Goal: Task Accomplishment & Management: Use online tool/utility

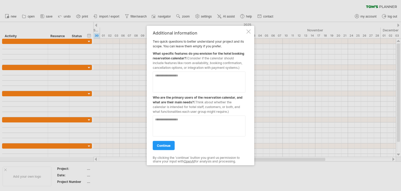
drag, startPoint x: 172, startPoint y: 53, endPoint x: 188, endPoint y: 58, distance: 17.3
click at [188, 58] on div "What specific features do you envision for the hotel booking reservation calend…" at bounding box center [199, 59] width 93 height 21
drag, startPoint x: 164, startPoint y: 64, endPoint x: 180, endPoint y: 64, distance: 15.7
click at [179, 64] on span "(Consider if the calendar should include features like room availability, booki…" at bounding box center [198, 62] width 90 height 13
click at [180, 64] on span "(Consider if the calendar should include features like room availability, booki…" at bounding box center [198, 62] width 90 height 13
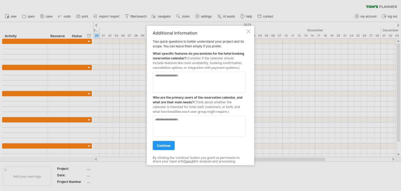
click at [188, 79] on textarea at bounding box center [199, 82] width 93 height 21
click at [170, 123] on textarea at bounding box center [199, 126] width 93 height 21
click at [189, 76] on textarea "**********" at bounding box center [199, 82] width 93 height 21
type textarea "**********"
click at [202, 119] on textarea at bounding box center [199, 126] width 93 height 21
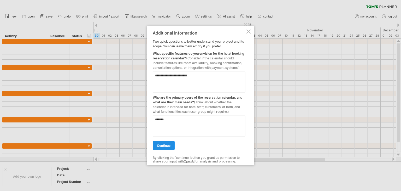
type textarea "*******"
click at [164, 148] on link "continue" at bounding box center [164, 145] width 22 height 9
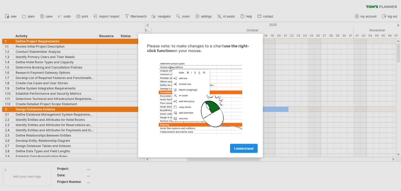
click at [243, 149] on span "I understand" at bounding box center [243, 148] width 19 height 4
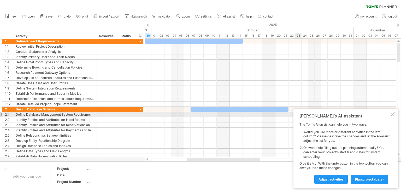
click at [392, 112] on div at bounding box center [393, 114] width 4 height 4
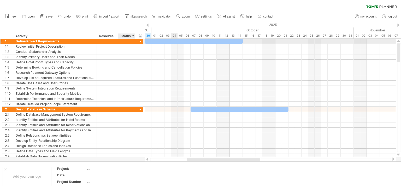
click at [140, 42] on div at bounding box center [140, 41] width 5 height 5
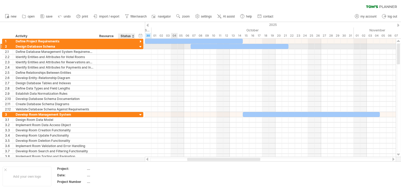
click at [139, 47] on div at bounding box center [140, 46] width 5 height 5
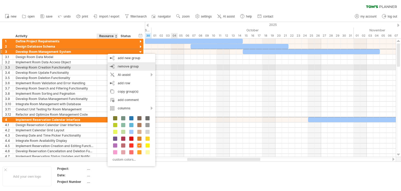
click at [128, 67] on span "remove group" at bounding box center [128, 66] width 21 height 4
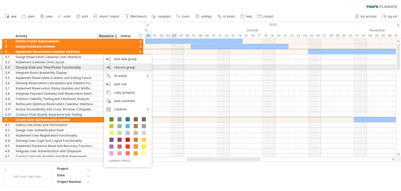
click at [115, 68] on span "remove group" at bounding box center [124, 67] width 21 height 4
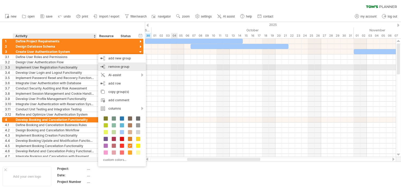
click at [116, 68] on span "remove group" at bounding box center [118, 67] width 21 height 4
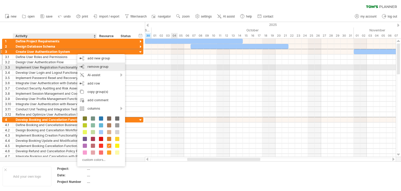
click at [93, 68] on div "remove group remove selected groups" at bounding box center [101, 66] width 48 height 8
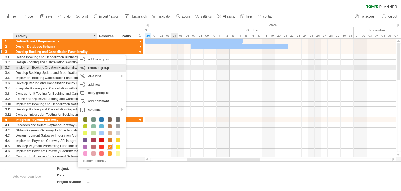
click at [90, 67] on span "remove group" at bounding box center [98, 68] width 21 height 4
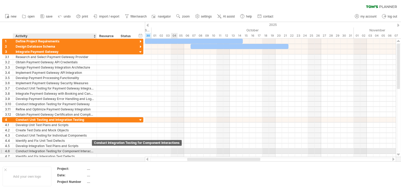
click at [76, 151] on div "Conduct Integration Testing for Component Interactions" at bounding box center [55, 150] width 78 height 5
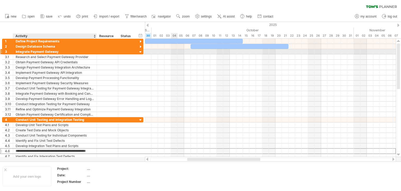
click at [66, 50] on div "Integrate Payment Gateway" at bounding box center [55, 51] width 78 height 5
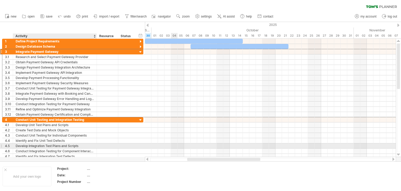
click at [78, 146] on div "Develop Integration Test Plans and Scripts" at bounding box center [55, 145] width 78 height 5
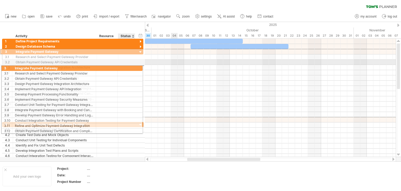
drag, startPoint x: 128, startPoint y: 52, endPoint x: 125, endPoint y: 67, distance: 15.0
click at [125, 67] on div "**********" at bounding box center [72, 83] width 141 height 68
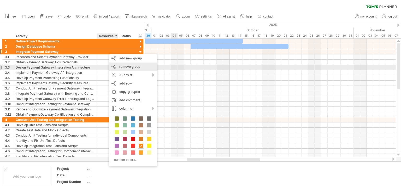
click at [131, 67] on span "remove group" at bounding box center [129, 67] width 21 height 4
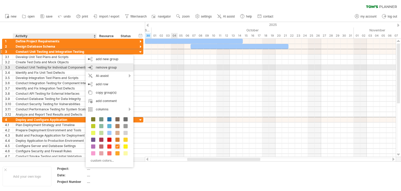
click at [102, 68] on span "remove group" at bounding box center [106, 67] width 21 height 4
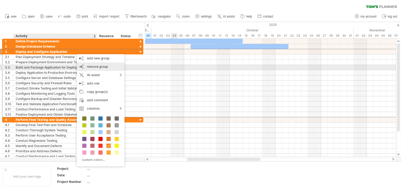
click at [91, 65] on span "remove group" at bounding box center [97, 67] width 21 height 4
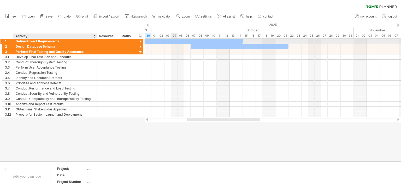
click at [43, 41] on div "Define Project Requirements" at bounding box center [55, 41] width 78 height 5
click at [59, 40] on input "**********" at bounding box center [55, 41] width 78 height 5
click at [63, 41] on input "**********" at bounding box center [55, 41] width 78 height 5
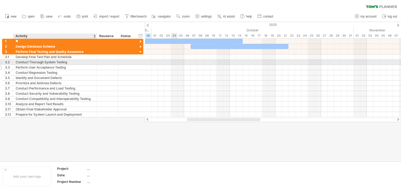
type input "***"
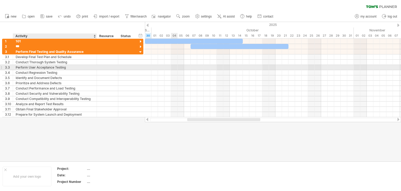
type input "***"
type input "**********"
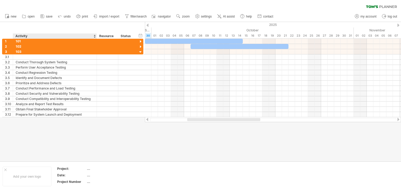
click at [42, 134] on div at bounding box center [200, 91] width 401 height 139
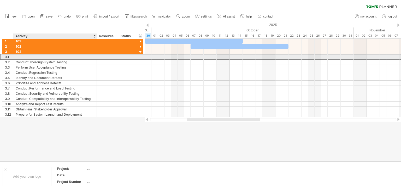
click at [24, 57] on div at bounding box center [55, 56] width 78 height 5
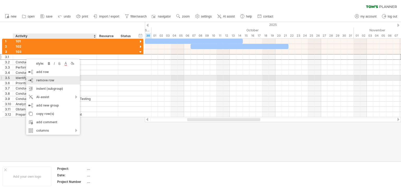
click at [45, 80] on span "remove row" at bounding box center [45, 80] width 18 height 4
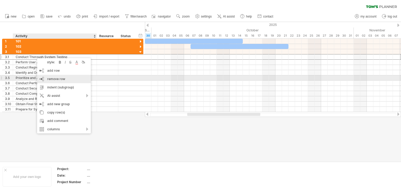
click at [46, 77] on div "remove row remove selected rows" at bounding box center [64, 79] width 54 height 8
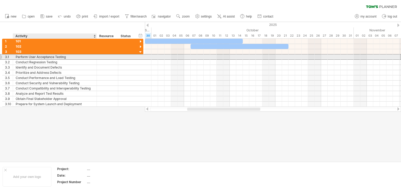
click at [47, 57] on div "Perform User Acceptance Testing" at bounding box center [55, 56] width 78 height 5
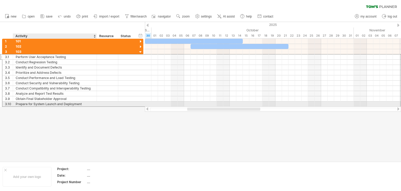
click at [59, 103] on div "Prepare for System Launch and Deployment" at bounding box center [55, 103] width 78 height 5
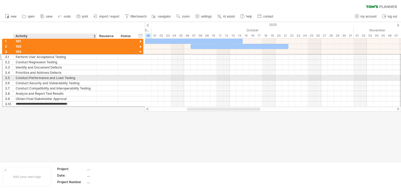
drag, startPoint x: 59, startPoint y: 103, endPoint x: 55, endPoint y: 78, distance: 25.8
click at [55, 78] on div "**********" at bounding box center [72, 78] width 141 height 58
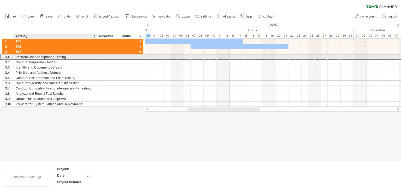
click at [47, 55] on div "Perform User Acceptance Testing" at bounding box center [55, 56] width 78 height 5
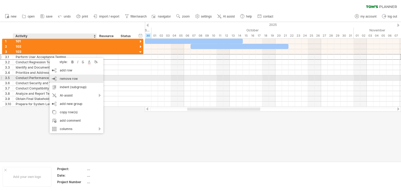
click at [67, 80] on span "remove row" at bounding box center [69, 79] width 18 height 4
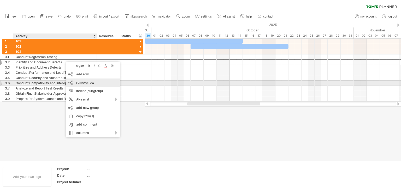
click at [80, 83] on span "remove row" at bounding box center [85, 83] width 18 height 4
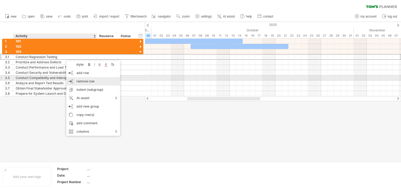
click at [78, 80] on span "remove row" at bounding box center [86, 81] width 18 height 4
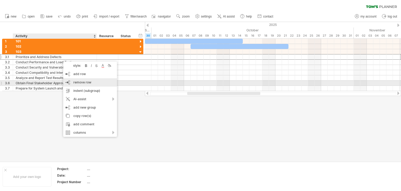
click at [77, 82] on span "remove row" at bounding box center [82, 82] width 18 height 4
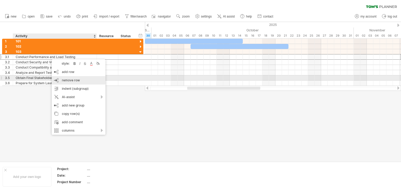
click at [78, 79] on span "remove row" at bounding box center [71, 80] width 18 height 4
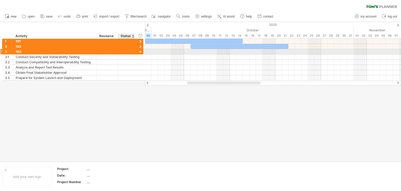
click at [141, 52] on div at bounding box center [140, 52] width 5 height 5
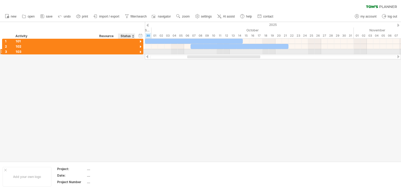
click at [141, 52] on div at bounding box center [140, 52] width 5 height 5
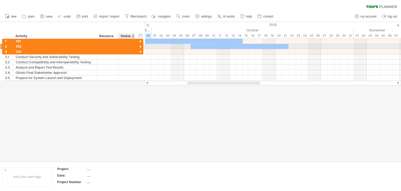
click at [141, 46] on div at bounding box center [140, 46] width 5 height 5
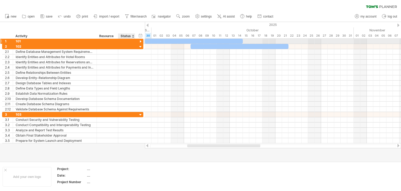
click at [141, 41] on div at bounding box center [140, 41] width 5 height 5
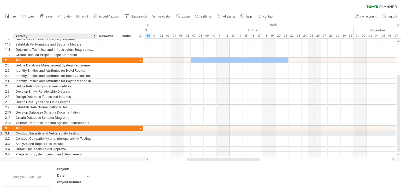
click at [47, 132] on div "Conduct Security and Vulnerability Testing" at bounding box center [55, 133] width 78 height 5
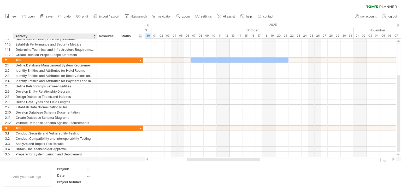
click at [31, 164] on div "Add your own logo Project: .... Date: .... Project Number ...." at bounding box center [200, 177] width 401 height 30
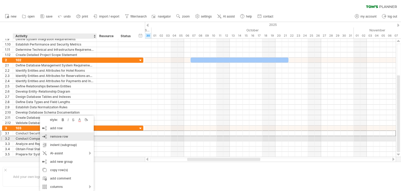
click at [60, 137] on span "remove row" at bounding box center [59, 136] width 18 height 4
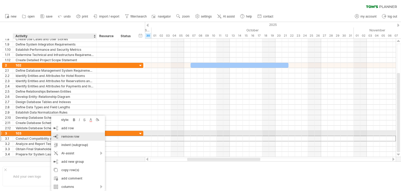
click at [68, 136] on span "remove row" at bounding box center [70, 136] width 18 height 4
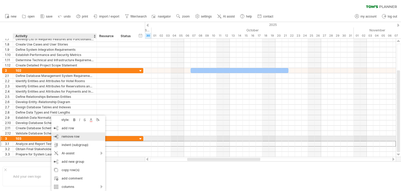
click at [71, 137] on span "remove row" at bounding box center [71, 136] width 18 height 4
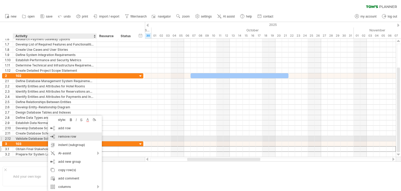
click at [64, 136] on span "remove row" at bounding box center [67, 136] width 18 height 4
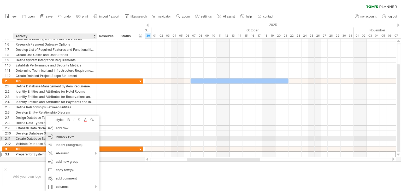
click at [62, 136] on span "remove row" at bounding box center [65, 136] width 18 height 4
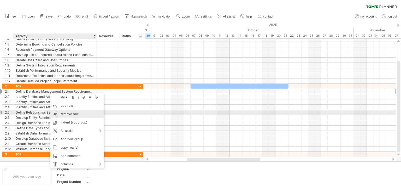
click at [66, 115] on span "remove row" at bounding box center [70, 114] width 18 height 4
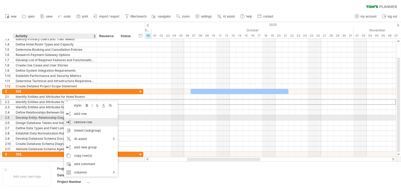
click at [74, 120] on span "remove row" at bounding box center [83, 122] width 18 height 4
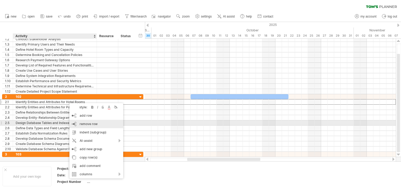
click at [81, 122] on span "remove row" at bounding box center [89, 124] width 18 height 4
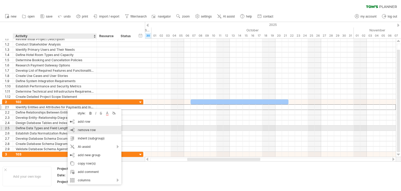
click at [82, 128] on span "remove row" at bounding box center [87, 130] width 18 height 4
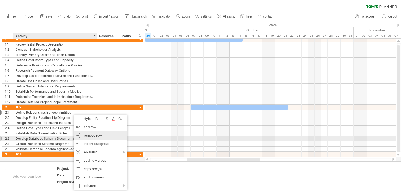
click at [84, 136] on span "remove row" at bounding box center [93, 135] width 18 height 4
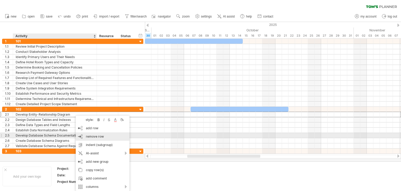
click at [85, 133] on div "remove row remove selected rows" at bounding box center [103, 136] width 54 height 8
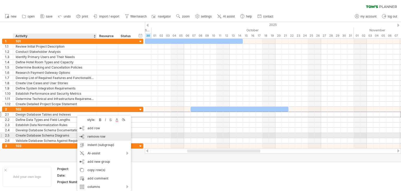
click at [91, 136] on span "remove row" at bounding box center [97, 136] width 18 height 4
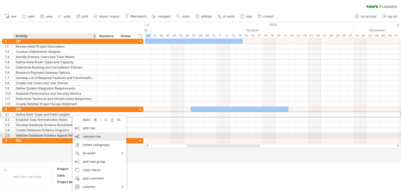
click at [91, 136] on span "remove row" at bounding box center [92, 136] width 18 height 4
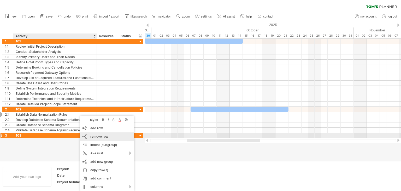
click at [91, 135] on span "remove row" at bounding box center [99, 136] width 18 height 4
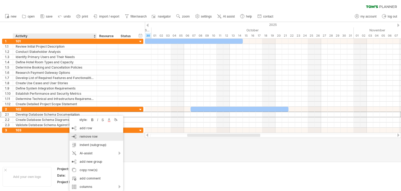
click at [96, 138] on span "remove row" at bounding box center [89, 136] width 18 height 4
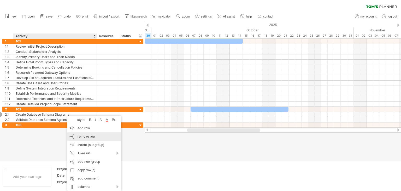
click at [86, 136] on span "remove row" at bounding box center [87, 136] width 18 height 4
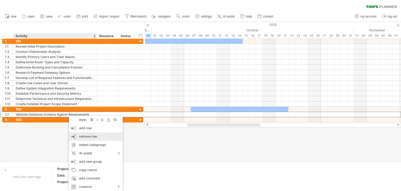
click at [91, 136] on span "remove row" at bounding box center [88, 136] width 18 height 4
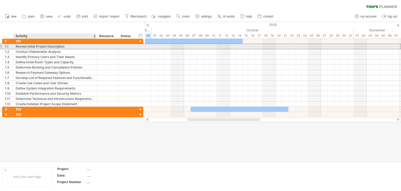
click at [64, 47] on div "Review Initial Project Description" at bounding box center [55, 46] width 78 height 5
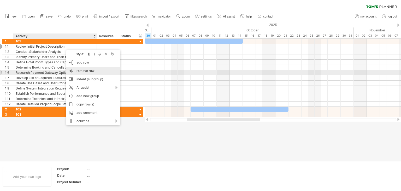
click at [91, 71] on span "remove row" at bounding box center [86, 71] width 18 height 4
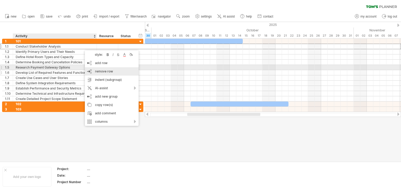
click at [90, 69] on div "remove row remove selected rows" at bounding box center [112, 71] width 54 height 8
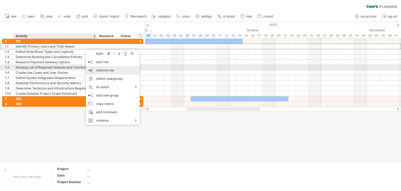
click at [97, 69] on span "remove row" at bounding box center [105, 70] width 18 height 4
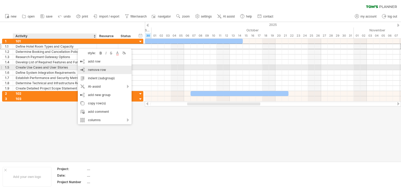
click at [101, 69] on span "remove row" at bounding box center [97, 70] width 18 height 4
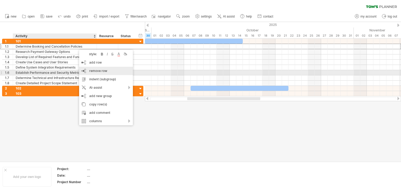
click at [93, 70] on span "remove row" at bounding box center [98, 71] width 18 height 4
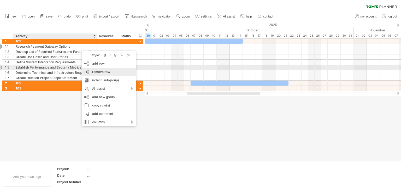
click at [93, 71] on span "remove row" at bounding box center [101, 72] width 18 height 4
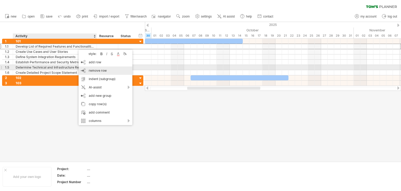
click at [90, 67] on div "remove row remove selected rows" at bounding box center [106, 70] width 54 height 8
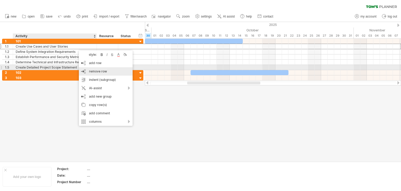
click at [90, 69] on div "remove row remove selected rows" at bounding box center [106, 71] width 54 height 8
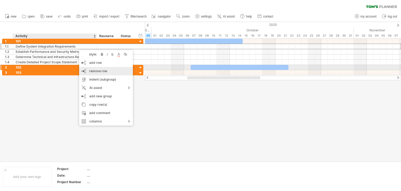
click at [90, 70] on span "remove row" at bounding box center [98, 71] width 18 height 4
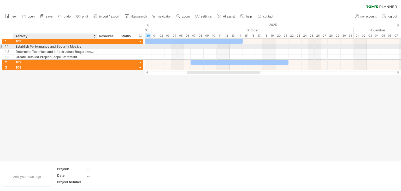
click at [74, 48] on div "Establish Performance and Security Metrics" at bounding box center [55, 46] width 78 height 5
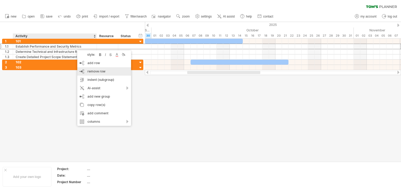
click at [95, 73] on span "remove row" at bounding box center [97, 71] width 18 height 4
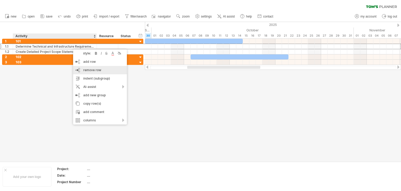
click at [102, 69] on div "remove row remove selected rows" at bounding box center [100, 70] width 54 height 8
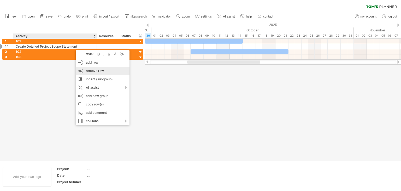
click at [90, 70] on span "remove row" at bounding box center [95, 71] width 18 height 4
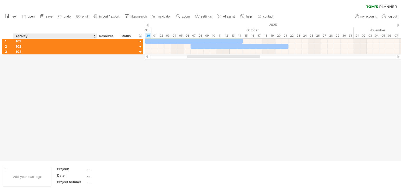
click at [63, 62] on div at bounding box center [200, 91] width 401 height 139
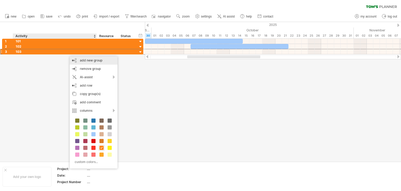
click at [103, 61] on div "add new group" at bounding box center [94, 60] width 48 height 8
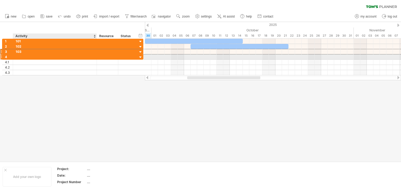
click at [27, 57] on div at bounding box center [55, 56] width 78 height 5
click at [27, 57] on input "text" at bounding box center [55, 56] width 78 height 5
click at [45, 57] on input "**********" at bounding box center [55, 56] width 78 height 5
drag, startPoint x: 22, startPoint y: 57, endPoint x: 93, endPoint y: 57, distance: 70.0
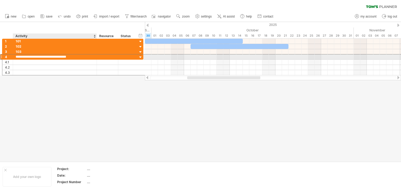
click at [93, 57] on input "**********" at bounding box center [55, 56] width 78 height 5
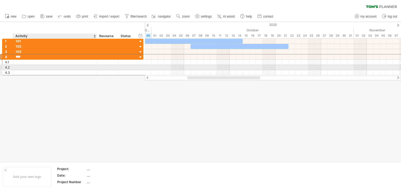
type input "***"
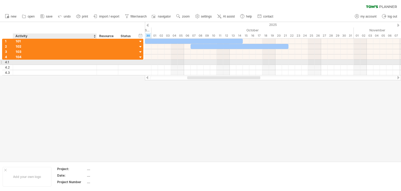
click at [38, 64] on input "text" at bounding box center [55, 62] width 78 height 5
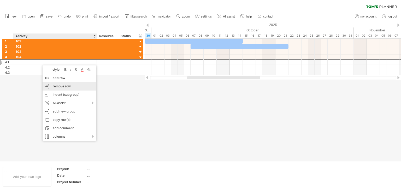
click at [69, 85] on span "remove row" at bounding box center [62, 86] width 18 height 4
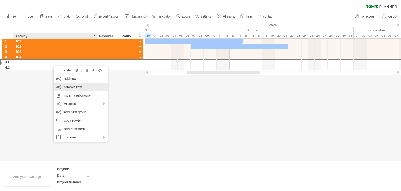
click at [74, 88] on span "remove row" at bounding box center [73, 87] width 18 height 4
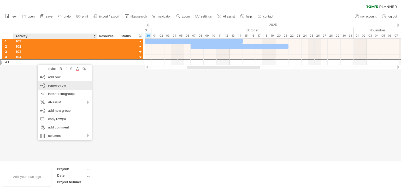
click at [59, 85] on span "remove row" at bounding box center [57, 85] width 18 height 4
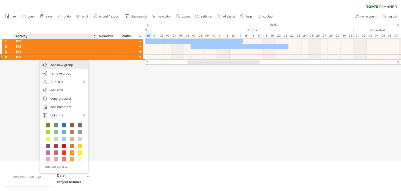
click at [70, 66] on div "add new group" at bounding box center [64, 65] width 48 height 8
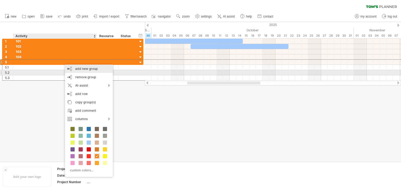
click at [82, 71] on div "add new group" at bounding box center [89, 69] width 48 height 8
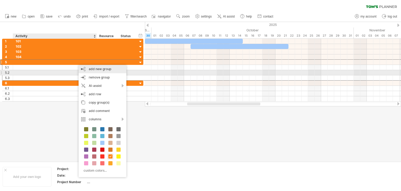
click at [90, 71] on div "add new group" at bounding box center [103, 69] width 48 height 8
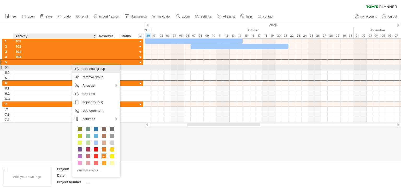
click at [89, 69] on div "add new group" at bounding box center [96, 69] width 48 height 8
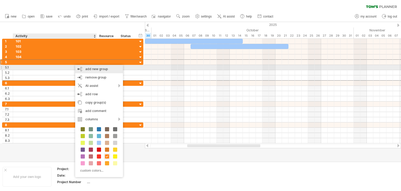
click at [83, 68] on div "add new group" at bounding box center [99, 69] width 48 height 8
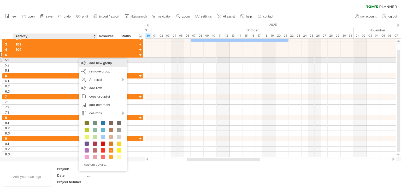
click at [87, 62] on div "add new group" at bounding box center [103, 63] width 48 height 8
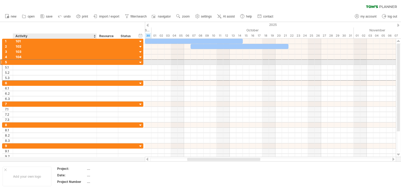
click at [16, 62] on div at bounding box center [55, 62] width 78 height 5
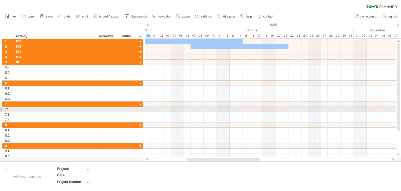
type input "***"
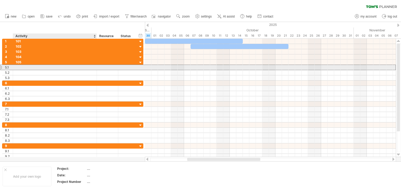
click at [38, 66] on input "text" at bounding box center [55, 67] width 78 height 5
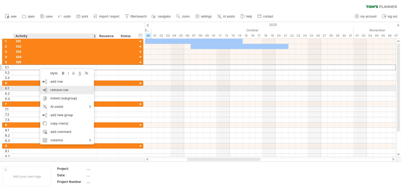
click at [63, 88] on span "remove row" at bounding box center [59, 90] width 18 height 4
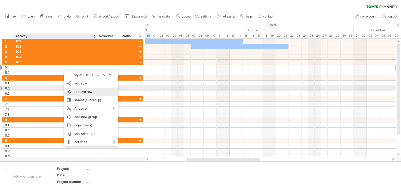
click at [75, 91] on span "remove row" at bounding box center [83, 92] width 18 height 4
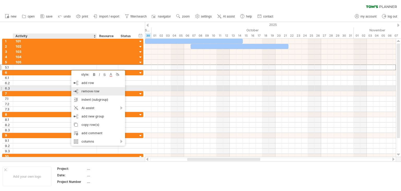
click at [83, 90] on span "remove row" at bounding box center [91, 91] width 18 height 4
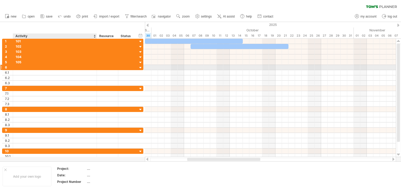
click at [36, 68] on div at bounding box center [55, 67] width 78 height 5
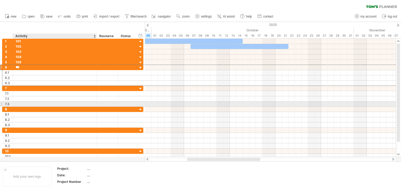
type input "***"
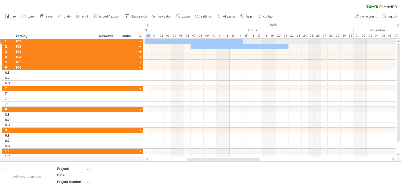
click at [147, 41] on div at bounding box center [194, 41] width 98 height 5
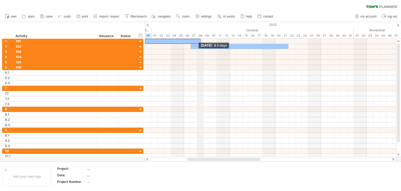
drag, startPoint x: 243, startPoint y: 41, endPoint x: 200, endPoint y: 36, distance: 43.2
click at [200, 36] on div "Trying to reach [DOMAIN_NAME] Connected again... 0% clear filter new 1" at bounding box center [200, 95] width 401 height 191
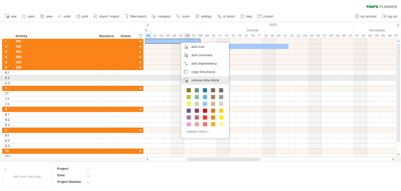
click at [215, 79] on span "remove time block" at bounding box center [206, 80] width 28 height 4
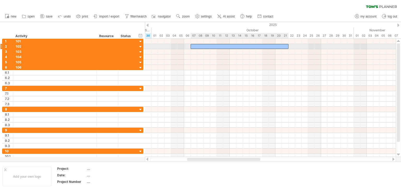
click at [208, 46] on div at bounding box center [240, 46] width 98 height 5
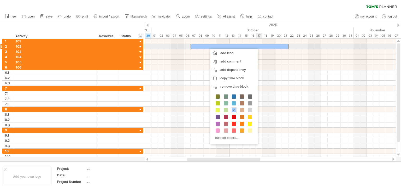
click at [262, 45] on div at bounding box center [240, 46] width 98 height 5
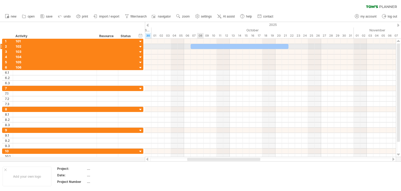
click at [198, 46] on div at bounding box center [240, 46] width 98 height 5
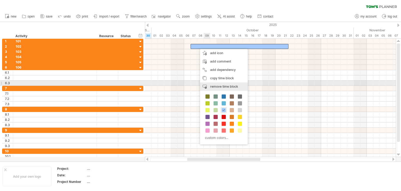
click at [227, 85] on span "remove time block" at bounding box center [224, 86] width 28 height 4
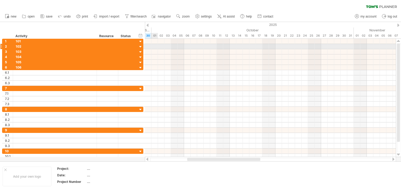
click at [153, 46] on div at bounding box center [270, 46] width 251 height 5
click at [162, 47] on div at bounding box center [270, 46] width 251 height 5
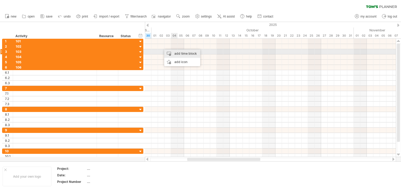
click at [182, 54] on div "add time block" at bounding box center [182, 53] width 36 height 8
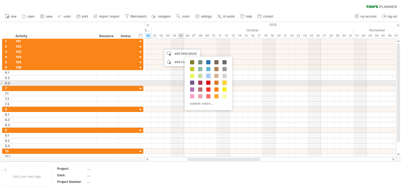
click at [223, 82] on span at bounding box center [225, 83] width 4 height 4
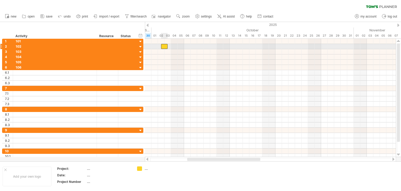
click at [164, 47] on div at bounding box center [164, 46] width 7 height 5
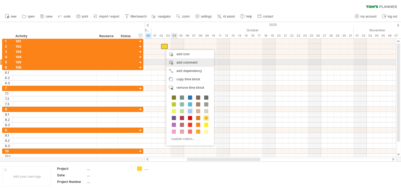
click at [192, 63] on div "add comment" at bounding box center [190, 62] width 48 height 8
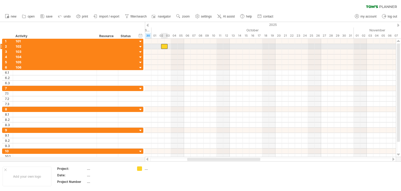
click at [165, 46] on div at bounding box center [164, 46] width 7 height 5
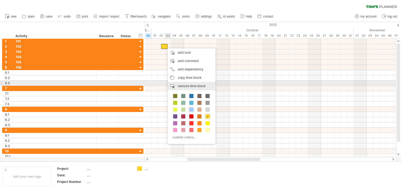
click at [193, 84] on span "remove time block" at bounding box center [192, 86] width 28 height 4
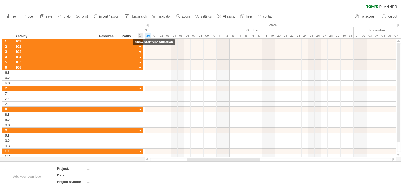
click at [140, 35] on div "hide start/end/duration show start/end/duration" at bounding box center [140, 35] width 5 height 5
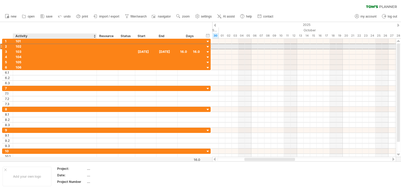
click at [25, 45] on div "102" at bounding box center [55, 46] width 78 height 5
click at [145, 46] on div at bounding box center [145, 46] width 21 height 5
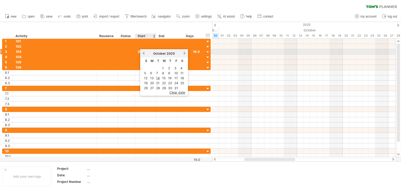
click at [145, 53] on link "previous" at bounding box center [144, 53] width 4 height 4
click at [143, 54] on link "previous" at bounding box center [144, 53] width 4 height 4
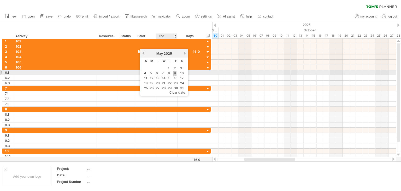
click at [176, 73] on link "9" at bounding box center [175, 73] width 3 height 5
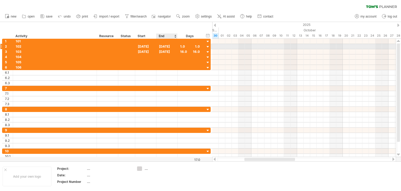
click at [167, 45] on div "[DATE]" at bounding box center [167, 46] width 21 height 5
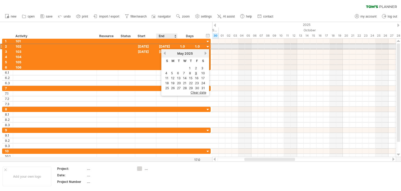
click at [167, 45] on div "[DATE]" at bounding box center [167, 46] width 21 height 5
click at [170, 45] on div "[DATE]" at bounding box center [167, 46] width 21 height 5
click at [171, 45] on div "[DATE]" at bounding box center [167, 46] width 21 height 5
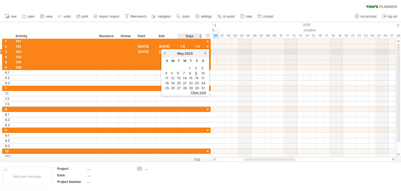
click at [205, 53] on link "next" at bounding box center [206, 53] width 4 height 4
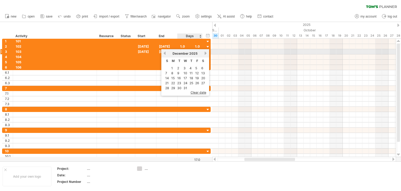
click at [205, 53] on link "next" at bounding box center [206, 53] width 4 height 4
click at [206, 53] on link "next" at bounding box center [206, 53] width 4 height 4
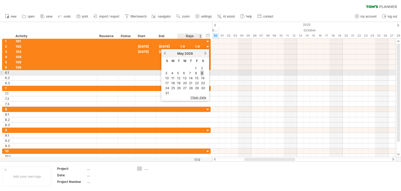
click at [201, 71] on link "9" at bounding box center [202, 73] width 3 height 5
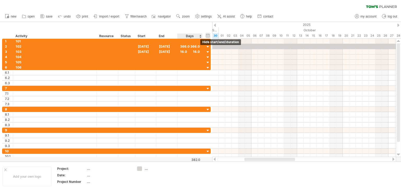
click at [207, 35] on div "hide start/end/duration show start/end/duration" at bounding box center [208, 35] width 5 height 5
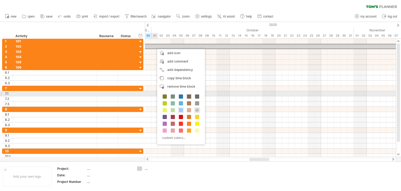
click at [187, 96] on span at bounding box center [189, 96] width 4 height 4
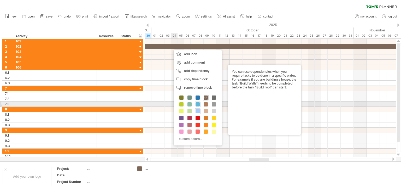
click at [199, 104] on span at bounding box center [198, 104] width 4 height 4
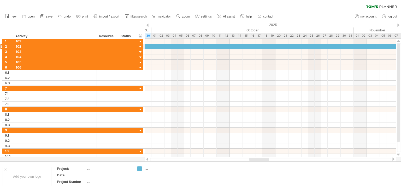
click at [158, 46] on div at bounding box center [400, 46] width 2392 height 5
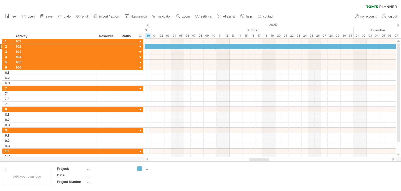
click at [115, 47] on div at bounding box center [108, 46] width 16 height 5
click at [139, 46] on div at bounding box center [140, 46] width 5 height 5
click at [140, 36] on div "hide start/end/duration show start/end/duration" at bounding box center [140, 35] width 5 height 5
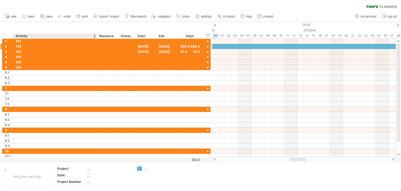
click at [35, 48] on div "102" at bounding box center [55, 46] width 78 height 5
click at [128, 47] on div at bounding box center [127, 46] width 12 height 5
click at [124, 25] on div "hide start/end/duration show start/end/duration ******** Activity ******** Reso…" at bounding box center [106, 30] width 212 height 17
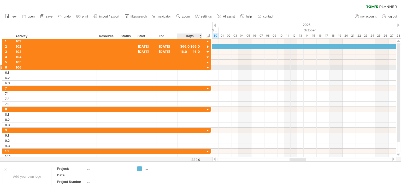
click at [208, 67] on div at bounding box center [208, 67] width 5 height 5
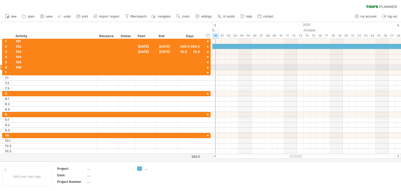
click at [207, 67] on div at bounding box center [208, 67] width 5 height 5
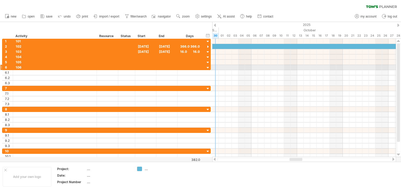
click at [207, 67] on div at bounding box center [208, 67] width 5 height 5
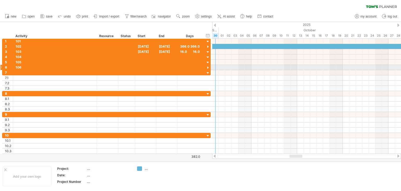
click at [209, 67] on div at bounding box center [208, 67] width 5 height 5
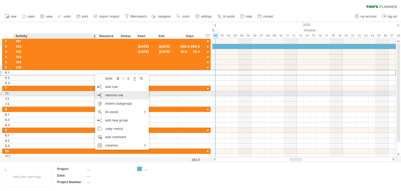
click at [119, 94] on span "remove row" at bounding box center [114, 95] width 18 height 4
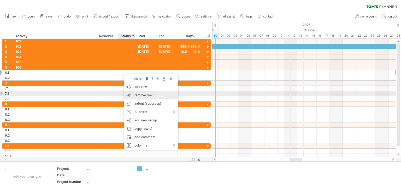
click at [134, 92] on div "remove row remove selected rows" at bounding box center [151, 95] width 54 height 8
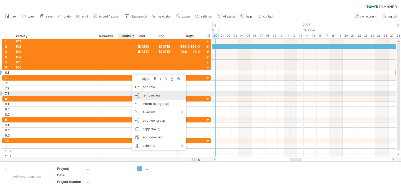
click at [152, 95] on span "remove row" at bounding box center [152, 95] width 18 height 4
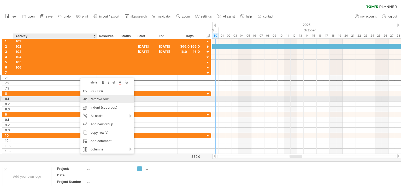
click at [100, 99] on span "remove row" at bounding box center [100, 99] width 18 height 4
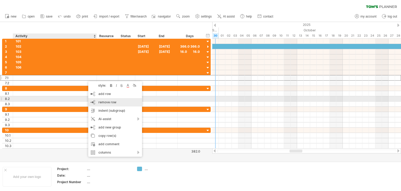
click at [105, 100] on span "remove row" at bounding box center [108, 102] width 18 height 4
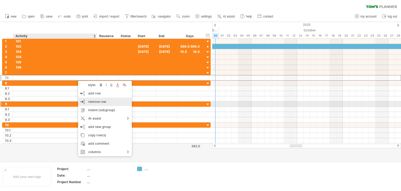
click at [98, 102] on span "remove row" at bounding box center [97, 102] width 18 height 4
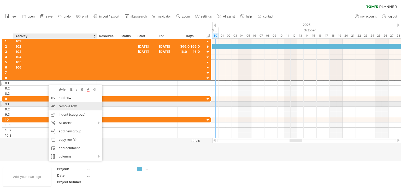
click at [66, 106] on span "remove row" at bounding box center [68, 106] width 18 height 4
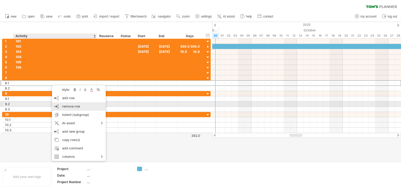
click at [64, 106] on span "remove row" at bounding box center [71, 106] width 18 height 4
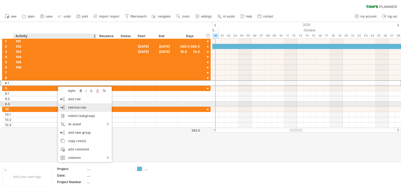
click at [78, 106] on span "remove row" at bounding box center [77, 107] width 18 height 4
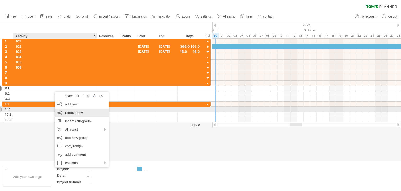
click at [74, 111] on span "remove row" at bounding box center [74, 113] width 18 height 4
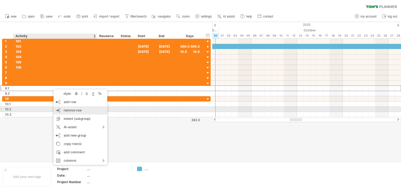
click at [72, 110] on span "remove row" at bounding box center [73, 110] width 18 height 4
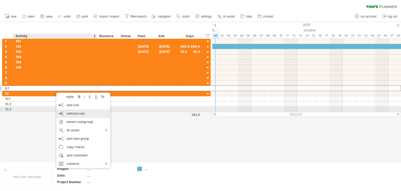
click at [73, 112] on span "remove row" at bounding box center [76, 113] width 18 height 4
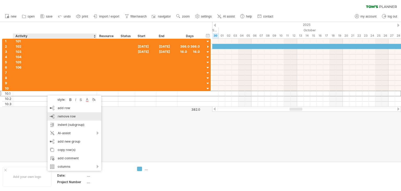
click at [68, 118] on span "remove row" at bounding box center [67, 116] width 18 height 4
click at [58, 117] on div "remove row remove selected rows" at bounding box center [78, 118] width 54 height 8
click at [58, 117] on span "remove row" at bounding box center [67, 118] width 18 height 4
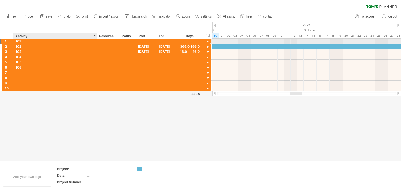
click at [49, 39] on div "101" at bounding box center [55, 41] width 78 height 5
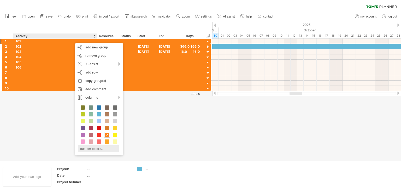
click at [92, 148] on div "custom colors..." at bounding box center [98, 148] width 41 height 7
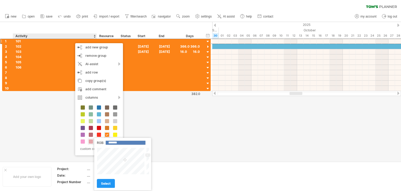
click at [91, 142] on span at bounding box center [91, 141] width 4 height 4
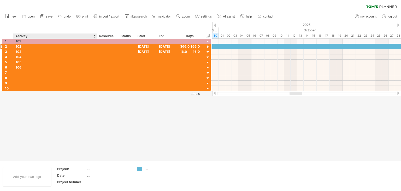
click at [69, 46] on div "102" at bounding box center [55, 46] width 78 height 5
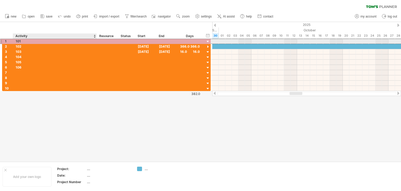
click at [74, 42] on div "101" at bounding box center [55, 41] width 78 height 5
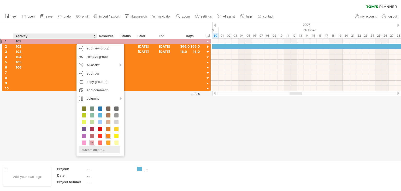
click at [102, 149] on div "custom colors..." at bounding box center [99, 149] width 41 height 7
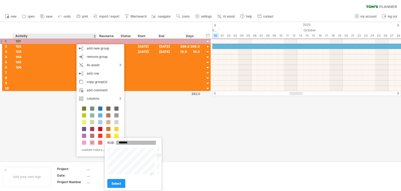
drag, startPoint x: 136, startPoint y: 160, endPoint x: 152, endPoint y: 179, distance: 24.3
click at [152, 179] on div "RGB: ******* Close select" at bounding box center [133, 164] width 57 height 53
type input "*******"
drag, startPoint x: 159, startPoint y: 154, endPoint x: 160, endPoint y: 146, distance: 8.9
click at [160, 146] on div "RGB: ******* Close select" at bounding box center [133, 164] width 57 height 53
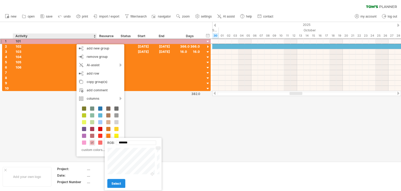
click at [121, 182] on span "select" at bounding box center [117, 183] width 10 height 4
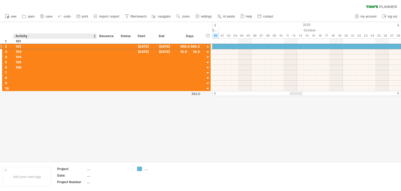
click at [28, 45] on div "102" at bounding box center [55, 46] width 78 height 5
click at [39, 52] on div "103" at bounding box center [55, 51] width 78 height 5
click at [41, 45] on div "102" at bounding box center [55, 46] width 78 height 5
click at [50, 69] on div "106" at bounding box center [55, 67] width 78 height 5
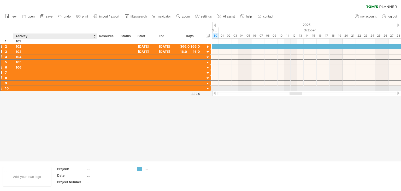
click at [38, 88] on div at bounding box center [55, 88] width 78 height 5
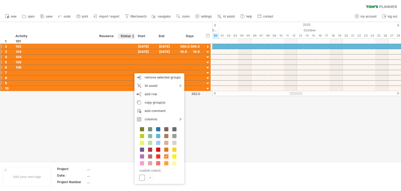
click at [143, 177] on span at bounding box center [142, 177] width 4 height 4
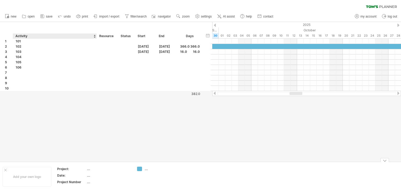
click at [90, 125] on div at bounding box center [200, 91] width 401 height 139
click at [18, 70] on div at bounding box center [55, 72] width 78 height 5
type input "***"
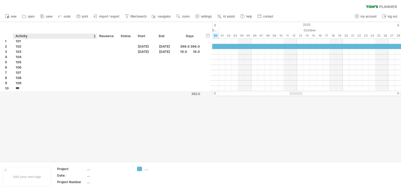
type input "***"
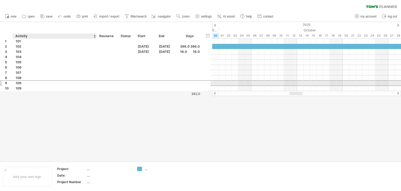
click at [26, 83] on div "109" at bounding box center [55, 83] width 78 height 5
type input "******"
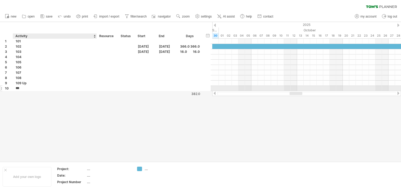
click at [25, 86] on input "***" at bounding box center [55, 88] width 78 height 5
type input "********"
click at [38, 89] on input "********" at bounding box center [55, 88] width 78 height 5
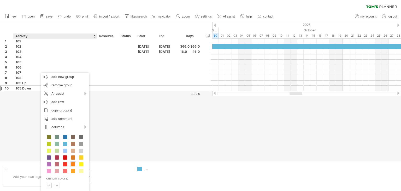
click at [128, 114] on div at bounding box center [200, 91] width 401 height 139
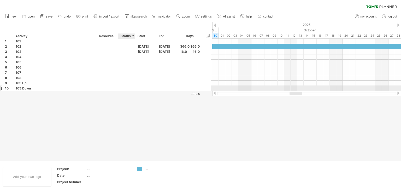
click at [130, 88] on div at bounding box center [127, 88] width 12 height 5
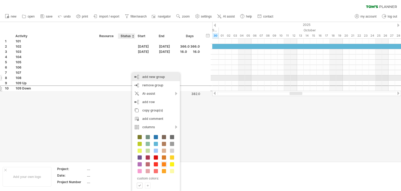
click at [159, 77] on div "add new group" at bounding box center [156, 77] width 48 height 8
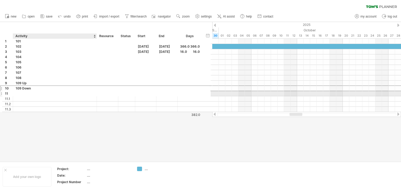
click at [23, 93] on div at bounding box center [55, 93] width 78 height 5
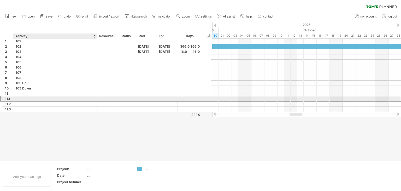
click at [22, 99] on div at bounding box center [55, 98] width 78 height 5
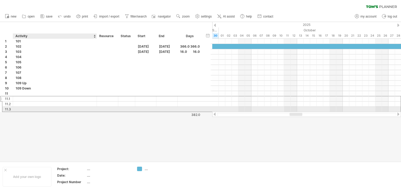
click at [27, 108] on div at bounding box center [55, 109] width 78 height 5
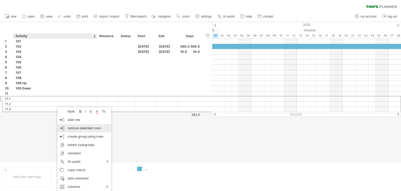
click at [86, 130] on span "remove selected rows" at bounding box center [84, 128] width 33 height 4
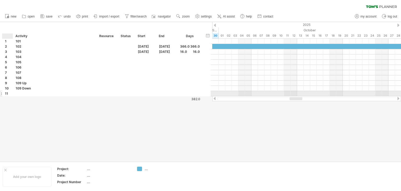
click at [16, 94] on div at bounding box center [55, 93] width 78 height 5
type input "******"
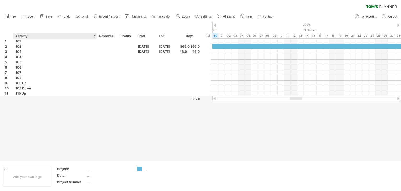
click at [27, 110] on div at bounding box center [200, 91] width 401 height 139
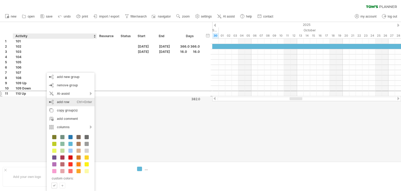
click at [70, 102] on div "add row Ctrl+Enter Cmd+Enter" at bounding box center [71, 102] width 48 height 8
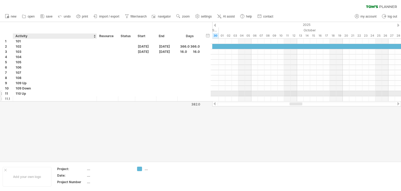
click at [43, 96] on div at bounding box center [55, 98] width 78 height 5
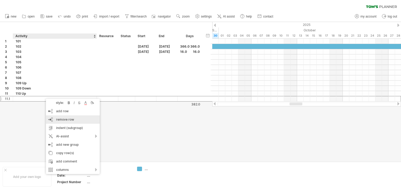
click at [63, 118] on span "remove row" at bounding box center [65, 119] width 18 height 4
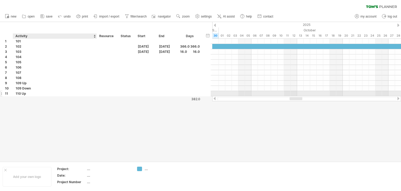
click at [49, 94] on div "110 Up" at bounding box center [55, 93] width 78 height 5
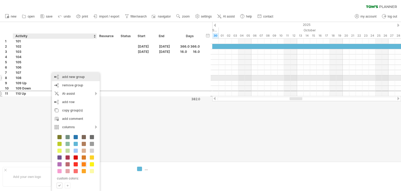
click at [72, 77] on div "add new group" at bounding box center [76, 77] width 48 height 8
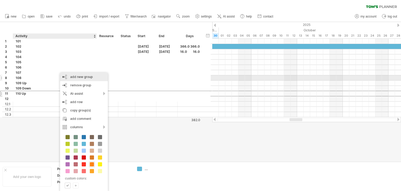
click at [78, 76] on div "add new group" at bounding box center [84, 77] width 48 height 8
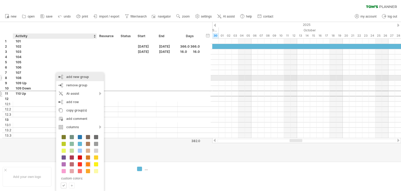
click at [75, 78] on div "add new group" at bounding box center [80, 77] width 48 height 8
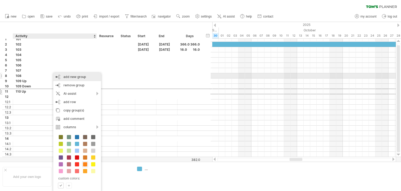
click at [75, 74] on div "add new group" at bounding box center [77, 77] width 48 height 8
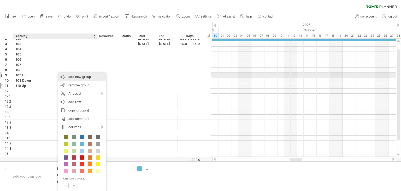
click at [80, 76] on div "add new group" at bounding box center [82, 77] width 48 height 8
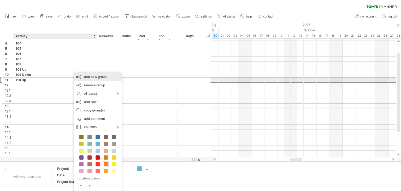
click at [90, 78] on div "add new group" at bounding box center [98, 77] width 48 height 8
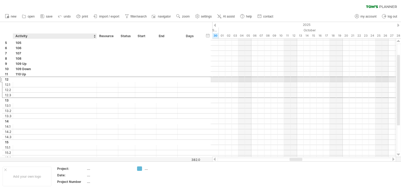
click at [18, 81] on div at bounding box center [55, 79] width 78 height 5
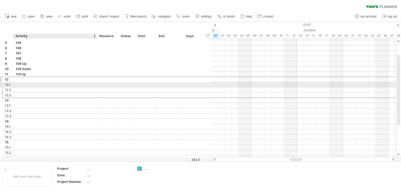
click at [17, 85] on div at bounding box center [55, 84] width 78 height 5
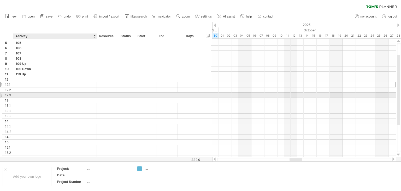
click at [22, 95] on div at bounding box center [55, 95] width 78 height 5
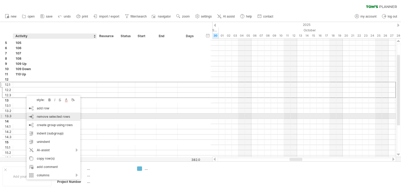
click at [46, 118] on span "remove selected rows" at bounding box center [53, 116] width 33 height 4
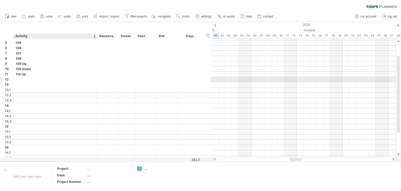
click at [23, 79] on div at bounding box center [55, 79] width 78 height 5
type input "********"
type input "******"
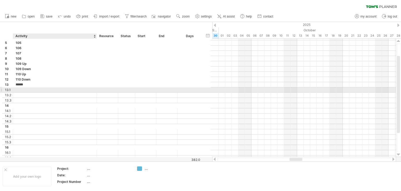
click at [17, 91] on div at bounding box center [55, 89] width 78 height 5
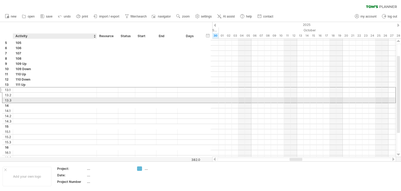
click at [17, 100] on div at bounding box center [55, 100] width 78 height 5
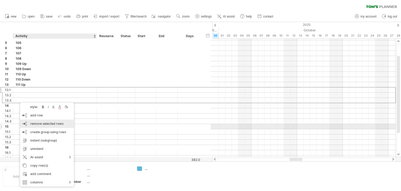
click at [40, 125] on div "remove row remove selected rows" at bounding box center [47, 123] width 54 height 8
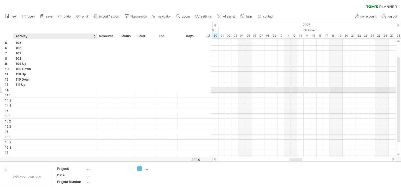
click at [19, 88] on div at bounding box center [55, 89] width 78 height 5
type input "********"
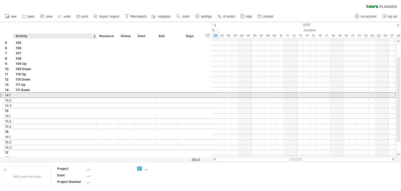
click at [19, 95] on input "text" at bounding box center [55, 95] width 78 height 5
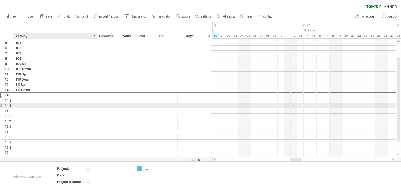
click at [22, 105] on div at bounding box center [55, 105] width 78 height 5
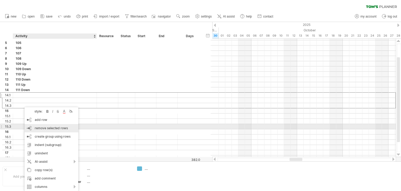
click at [49, 128] on span "remove selected rows" at bounding box center [51, 128] width 33 height 4
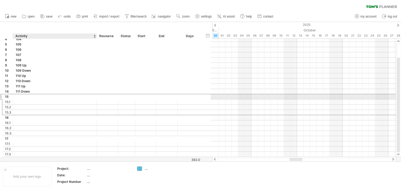
click at [27, 95] on div at bounding box center [55, 96] width 78 height 5
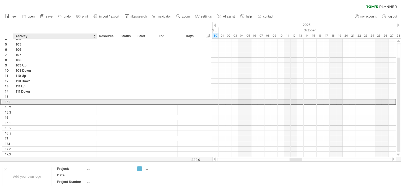
click at [21, 102] on div at bounding box center [55, 101] width 78 height 5
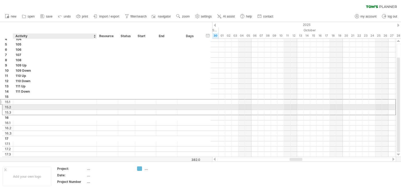
click at [23, 110] on div at bounding box center [55, 112] width 78 height 5
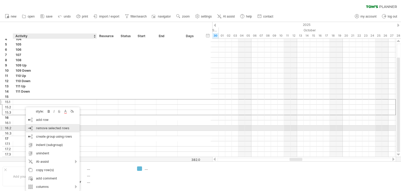
click at [48, 129] on span "remove selected rows" at bounding box center [52, 128] width 33 height 4
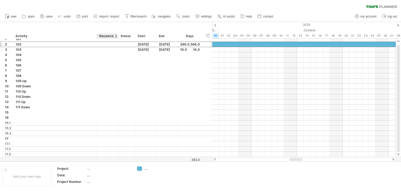
click at [104, 42] on div at bounding box center [108, 44] width 16 height 5
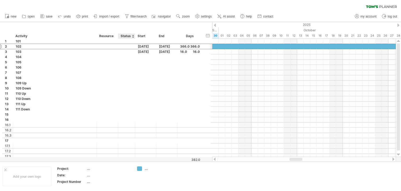
click at [128, 47] on div at bounding box center [127, 46] width 12 height 5
type input "*****"
click at [126, 46] on div "[PERSON_NAME]" at bounding box center [127, 46] width 12 height 5
click at [126, 46] on input "*****" at bounding box center [127, 46] width 12 height 5
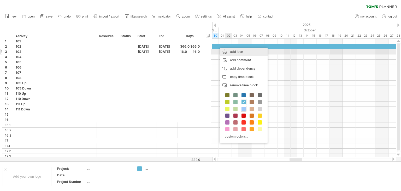
click at [246, 53] on div "add icon" at bounding box center [244, 52] width 48 height 8
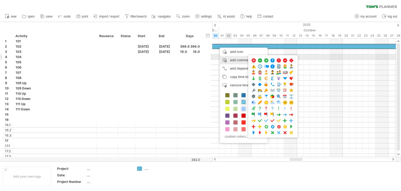
click at [236, 59] on div "add comment" at bounding box center [244, 60] width 48 height 8
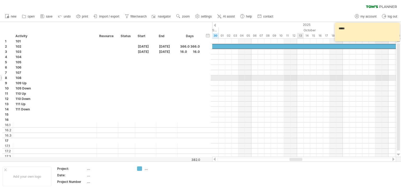
type textarea "*****"
click at [302, 77] on div at bounding box center [304, 77] width 184 height 5
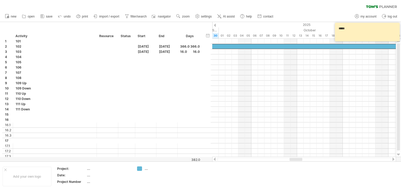
drag, startPoint x: 359, startPoint y: 32, endPoint x: 309, endPoint y: 32, distance: 49.7
click at [310, 32] on div "Trying to reach [DOMAIN_NAME] Connected again... 0% clear filter new 1" at bounding box center [200, 95] width 401 height 191
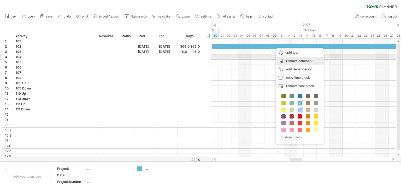
click at [307, 59] on div "remove comment" at bounding box center [300, 61] width 48 height 8
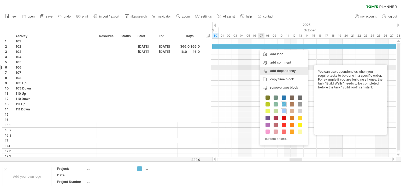
click at [286, 70] on div "add dependency You can use dependencies when you require tasks to be done in a …" at bounding box center [284, 71] width 48 height 8
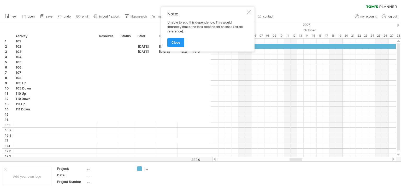
click at [249, 13] on div at bounding box center [249, 12] width 4 height 4
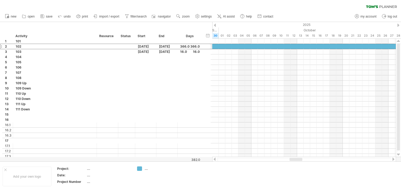
click at [99, 45] on div at bounding box center [107, 46] width 21 height 5
click at [105, 46] on div at bounding box center [108, 46] width 16 height 5
type input "*****"
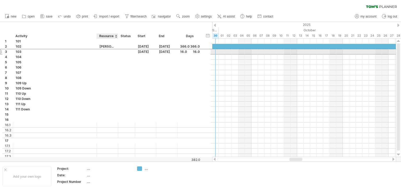
click at [104, 52] on div at bounding box center [108, 51] width 16 height 5
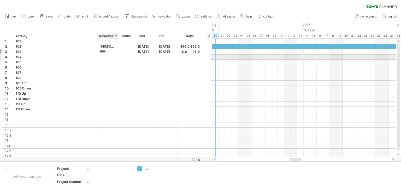
type input "*"
type input "******"
type input "*******"
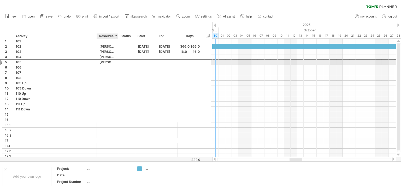
click at [102, 62] on div "[PERSON_NAME]" at bounding box center [108, 62] width 16 height 5
click at [0, 0] on input "******" at bounding box center [0, 0] width 0 height 0
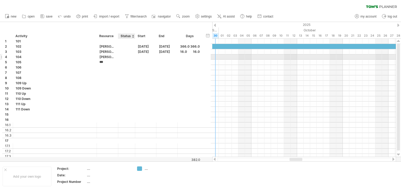
type input "****"
type input "******"
type input "****"
type input "*********"
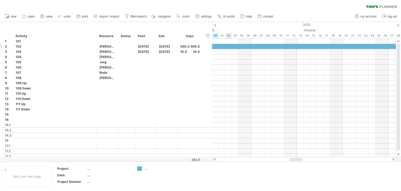
click at [104, 52] on div "[PERSON_NAME]" at bounding box center [108, 51] width 16 height 5
click at [106, 53] on input "******" at bounding box center [108, 51] width 16 height 5
click at [108, 50] on input "******" at bounding box center [108, 51] width 16 height 5
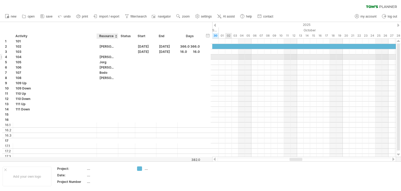
click at [106, 58] on div "[PERSON_NAME]" at bounding box center [108, 56] width 16 height 5
click at [107, 58] on input "*******" at bounding box center [108, 56] width 16 height 5
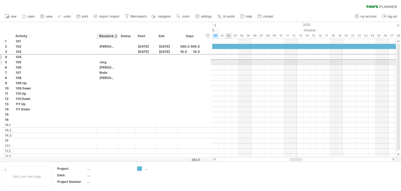
click at [104, 61] on div "Jorg" at bounding box center [108, 62] width 16 height 5
click at [104, 61] on input "****" at bounding box center [108, 62] width 16 height 5
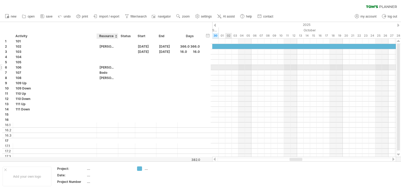
click at [105, 69] on div "[PERSON_NAME]" at bounding box center [108, 67] width 16 height 5
click at [105, 68] on input "******" at bounding box center [108, 67] width 16 height 5
click at [104, 72] on div "Bodo" at bounding box center [108, 72] width 16 height 5
click at [104, 72] on input "****" at bounding box center [108, 72] width 16 height 5
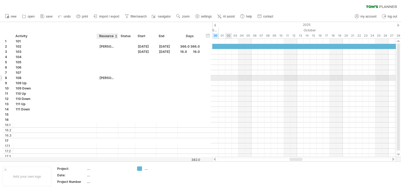
click at [104, 77] on div "[PERSON_NAME]" at bounding box center [108, 77] width 16 height 5
click at [104, 77] on input "*********" at bounding box center [108, 77] width 16 height 5
click at [104, 45] on div "[PERSON_NAME]" at bounding box center [108, 46] width 16 height 5
click at [104, 45] on input "*****" at bounding box center [108, 46] width 16 height 5
click at [224, 1] on div "clear filter reapply filter" at bounding box center [200, 5] width 401 height 11
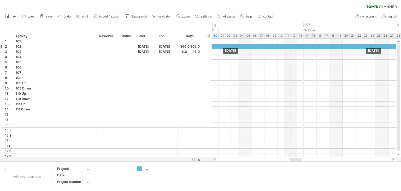
drag, startPoint x: 357, startPoint y: 46, endPoint x: 305, endPoint y: 45, distance: 51.5
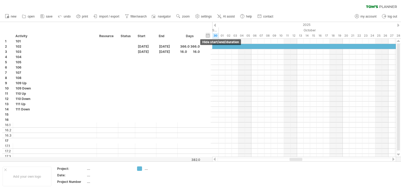
click at [208, 35] on div "hide start/end/duration show start/end/duration" at bounding box center [208, 35] width 5 height 5
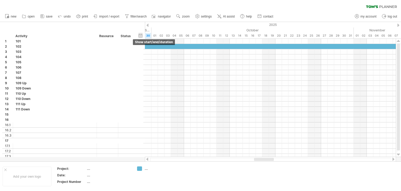
click at [142, 35] on div "hide start/end/duration show start/end/duration" at bounding box center [140, 35] width 5 height 5
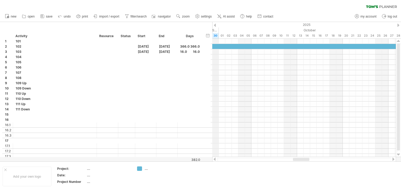
click at [217, 24] on div "2025" at bounding box center [313, 24] width 1013 height 5
click at [216, 27] on div "2025" at bounding box center [313, 24] width 1013 height 5
click at [206, 37] on div "hide start/end/duration show start/end/duration" at bounding box center [208, 35] width 5 height 5
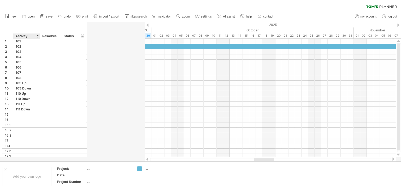
drag, startPoint x: 96, startPoint y: 35, endPoint x: 39, endPoint y: 37, distance: 57.0
click at [39, 37] on div at bounding box center [40, 35] width 2 height 5
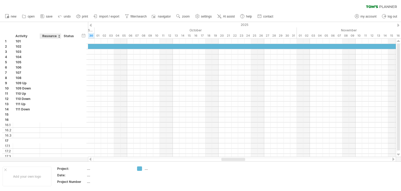
click at [60, 36] on div at bounding box center [61, 35] width 2 height 5
click at [59, 36] on div at bounding box center [59, 35] width 2 height 5
click at [51, 35] on div "Resource" at bounding box center [50, 35] width 16 height 5
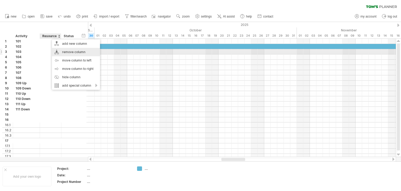
click at [69, 50] on div "remove column" at bounding box center [76, 52] width 48 height 8
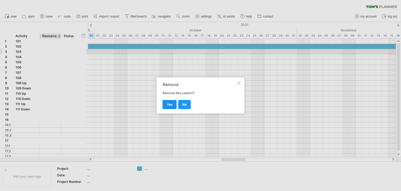
click at [169, 105] on span "yes" at bounding box center [170, 104] width 6 height 4
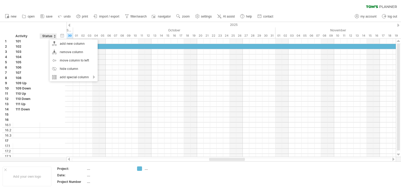
drag, startPoint x: 72, startPoint y: 53, endPoint x: 45, endPoint y: 28, distance: 36.3
click at [45, 30] on div "Trying to reach [DOMAIN_NAME] Connected again... 0% clear filter new 1" at bounding box center [200, 95] width 401 height 191
click at [46, 26] on div "hide start/end/duration show start/end/duration ******** Activity ****** Status" at bounding box center [33, 30] width 67 height 17
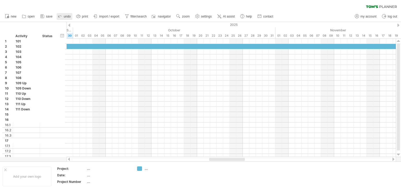
click at [64, 16] on span "undo" at bounding box center [67, 17] width 7 height 4
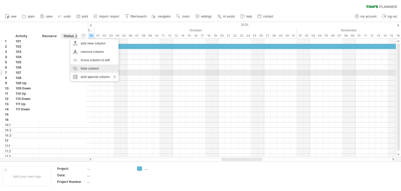
click at [86, 71] on div "hide column" at bounding box center [95, 68] width 48 height 8
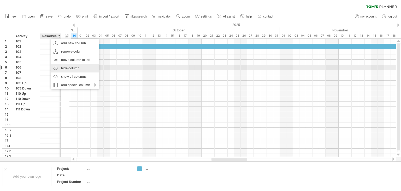
click at [72, 70] on div "hide column" at bounding box center [75, 68] width 48 height 8
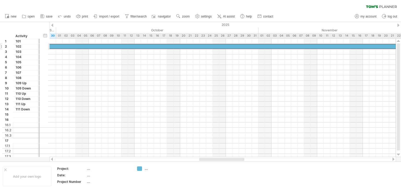
click at [139, 46] on div at bounding box center [252, 46] width 2392 height 5
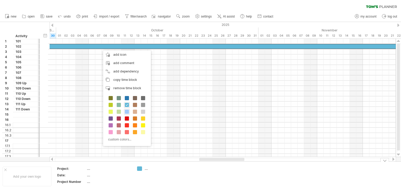
click at [145, 169] on div "...." at bounding box center [159, 168] width 28 height 4
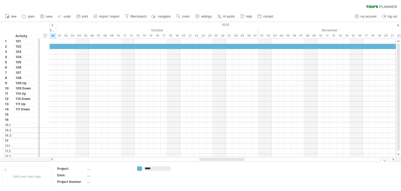
type input "*****"
click at [192, 176] on td at bounding box center [196, 176] width 41 height 20
click at [152, 169] on div "[PERSON_NAME]" at bounding box center [159, 168] width 28 height 4
click at [188, 174] on td at bounding box center [196, 176] width 41 height 20
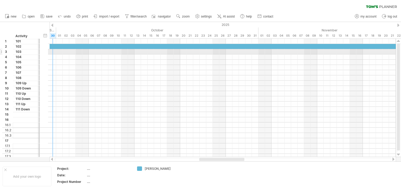
click at [52, 51] on div at bounding box center [223, 51] width 347 height 5
click at [62, 52] on div at bounding box center [223, 51] width 347 height 5
click at [48, 53] on div "3 *** 103" at bounding box center [25, 51] width 46 height 5
click at [67, 54] on div at bounding box center [223, 51] width 347 height 5
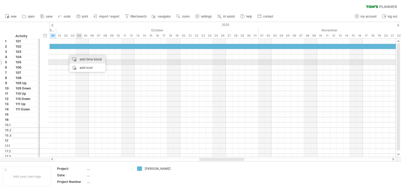
click at [91, 60] on div "add time block" at bounding box center [88, 59] width 36 height 8
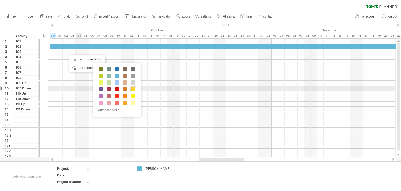
click at [132, 88] on span at bounding box center [133, 89] width 4 height 4
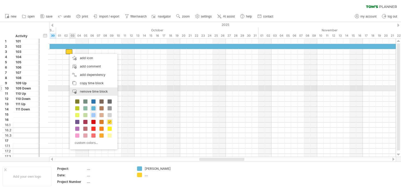
click at [106, 90] on span "remove time block" at bounding box center [94, 91] width 28 height 4
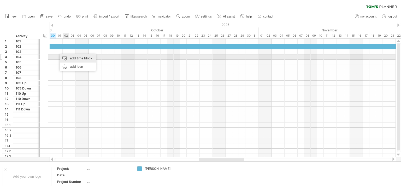
click at [71, 58] on div "add time block" at bounding box center [78, 58] width 36 height 8
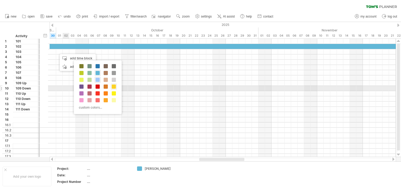
click at [112, 85] on span at bounding box center [114, 86] width 4 height 4
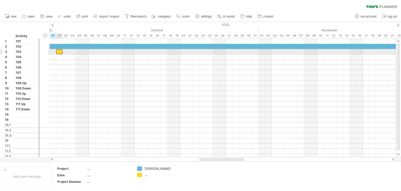
click at [59, 52] on div at bounding box center [59, 51] width 7 height 5
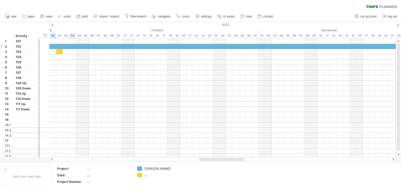
click at [73, 45] on div at bounding box center [252, 46] width 2392 height 5
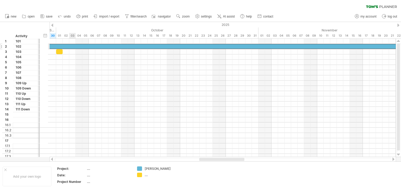
click at [73, 45] on div at bounding box center [252, 46] width 2392 height 5
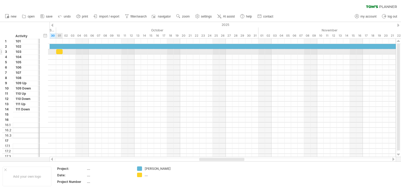
click at [60, 50] on div at bounding box center [59, 51] width 7 height 5
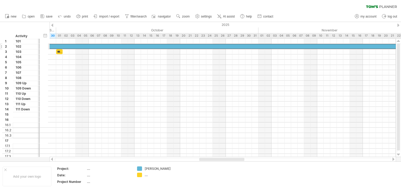
click at [57, 45] on div at bounding box center [252, 46] width 2392 height 5
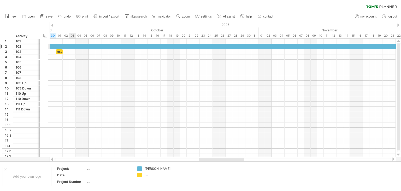
click at [71, 47] on div at bounding box center [252, 46] width 2392 height 5
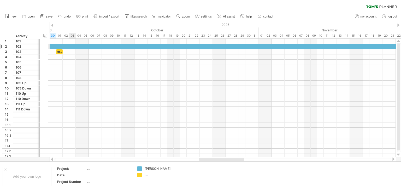
click at [71, 47] on div at bounding box center [252, 46] width 2392 height 5
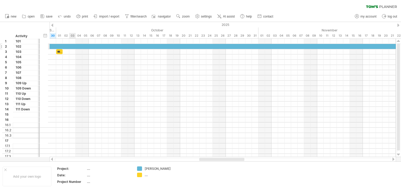
click at [71, 47] on div at bounding box center [252, 46] width 2392 height 5
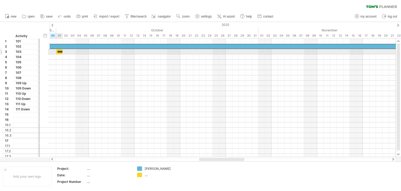
click at [60, 51] on div "******" at bounding box center [59, 51] width 7 height 5
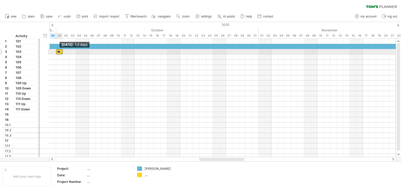
click at [57, 50] on span at bounding box center [56, 51] width 2 height 5
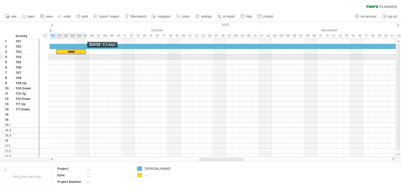
drag, startPoint x: 62, startPoint y: 51, endPoint x: 85, endPoint y: 55, distance: 22.8
click at [85, 55] on div "****** [DATE] - 4.5 days [DATE] - 1.0 days" at bounding box center [223, 98] width 347 height 118
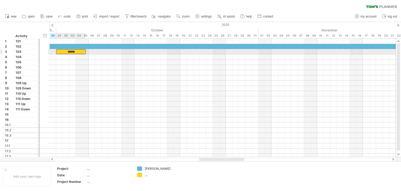
click at [73, 51] on div "******" at bounding box center [71, 51] width 30 height 5
click at [79, 53] on div "******" at bounding box center [71, 51] width 30 height 5
click at [58, 51] on div "******" at bounding box center [71, 51] width 30 height 5
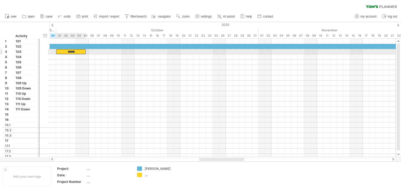
click at [58, 51] on div "******" at bounding box center [71, 51] width 30 height 5
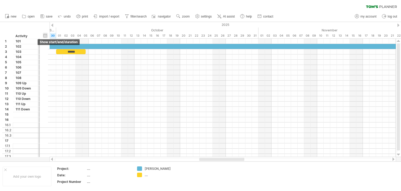
click at [46, 37] on div "hide start/end/duration show start/end/duration" at bounding box center [45, 35] width 5 height 5
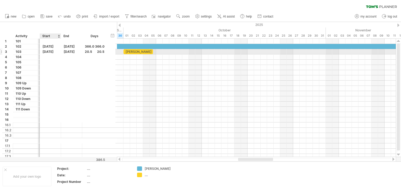
click at [48, 51] on div "[DATE]" at bounding box center [50, 51] width 21 height 5
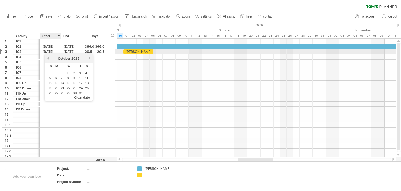
click at [48, 51] on div "[DATE]" at bounding box center [50, 51] width 21 height 5
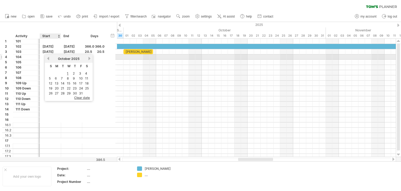
click at [47, 58] on link "previous" at bounding box center [48, 58] width 4 height 4
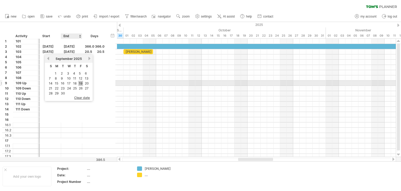
click at [81, 82] on link "19" at bounding box center [80, 83] width 5 height 5
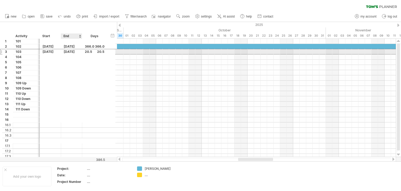
click at [70, 53] on div "[DATE]" at bounding box center [71, 51] width 21 height 5
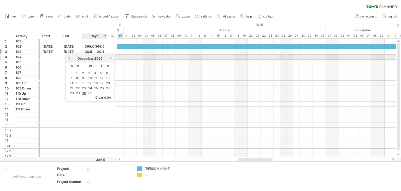
click at [109, 59] on link "next" at bounding box center [111, 58] width 4 height 4
click at [69, 58] on link "previous" at bounding box center [69, 58] width 4 height 4
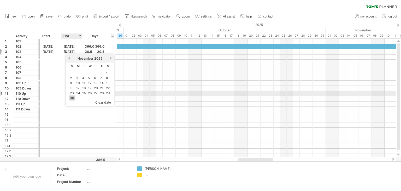
click at [72, 96] on link "30" at bounding box center [72, 97] width 5 height 5
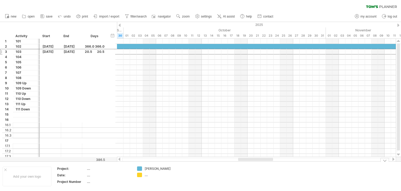
click at [177, 171] on td at bounding box center [196, 176] width 41 height 20
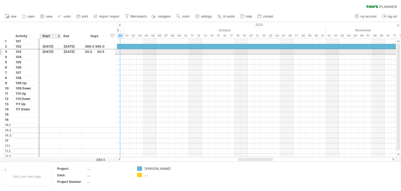
click at [46, 51] on div "[DATE]" at bounding box center [50, 51] width 21 height 5
click at [123, 51] on div at bounding box center [256, 51] width 279 height 5
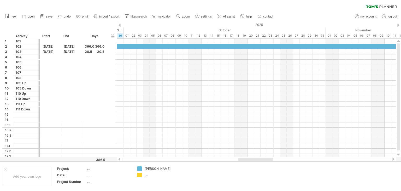
click at [120, 26] on div at bounding box center [120, 25] width 2 height 3
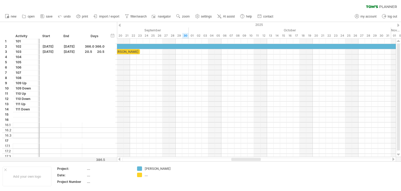
click at [120, 26] on div at bounding box center [120, 25] width 2 height 3
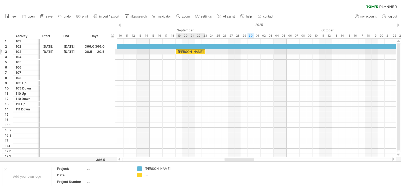
click at [190, 51] on div "[PERSON_NAME]" at bounding box center [191, 51] width 30 height 5
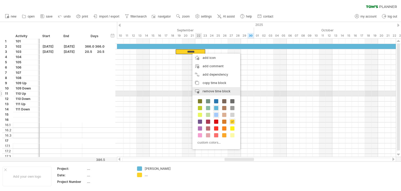
click at [212, 91] on span "remove time block" at bounding box center [217, 91] width 28 height 4
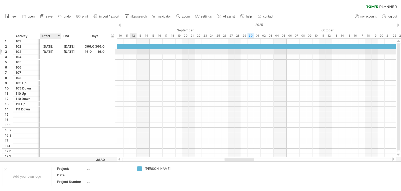
click at [59, 51] on div "[DATE]" at bounding box center [50, 51] width 21 height 5
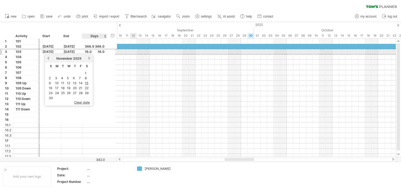
click at [106, 51] on div at bounding box center [106, 51] width 3 height 5
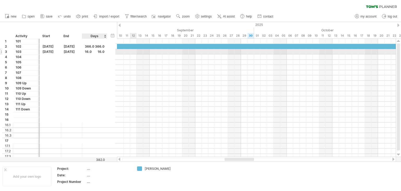
click at [97, 51] on div "16.0" at bounding box center [95, 51] width 20 height 5
click at [49, 51] on div "[DATE]" at bounding box center [50, 51] width 21 height 5
click at [52, 51] on div "[DATE]" at bounding box center [50, 51] width 21 height 5
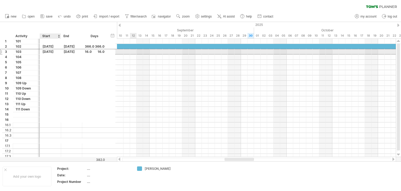
click at [52, 51] on div "[DATE]" at bounding box center [50, 51] width 21 height 5
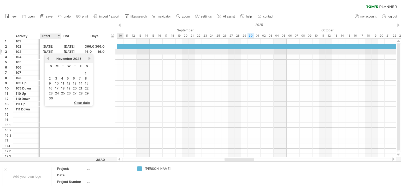
click at [53, 51] on div "[DATE]" at bounding box center [50, 51] width 21 height 5
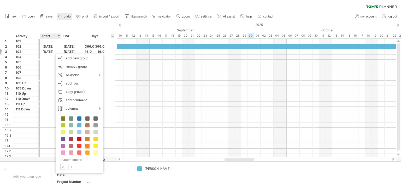
click at [59, 17] on polyline at bounding box center [59, 16] width 2 height 2
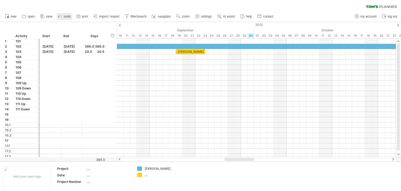
click at [59, 17] on polyline at bounding box center [59, 16] width 2 height 2
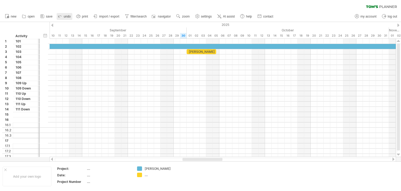
click at [59, 17] on polyline at bounding box center [59, 16] width 2 height 2
click at [60, 17] on icon at bounding box center [60, 15] width 5 height 5
click at [66, 18] on span "undo" at bounding box center [67, 17] width 7 height 4
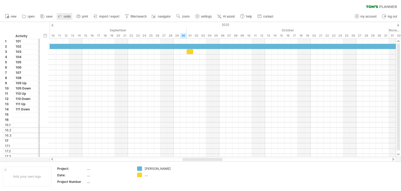
click at [66, 18] on span "undo" at bounding box center [67, 17] width 7 height 4
click at [61, 15] on icon at bounding box center [60, 15] width 5 height 5
click at [44, 35] on div "hide start/end/duration show start/end/duration" at bounding box center [45, 35] width 5 height 5
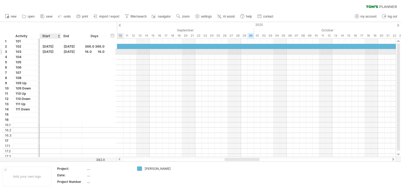
click at [50, 53] on div "[DATE]" at bounding box center [50, 51] width 21 height 5
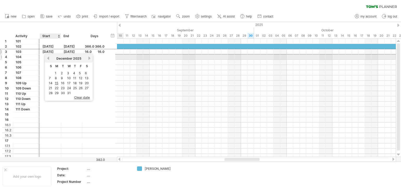
click at [50, 59] on link "previous" at bounding box center [48, 58] width 4 height 4
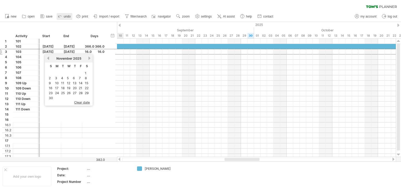
click at [63, 15] on link "undo" at bounding box center [65, 16] width 16 height 7
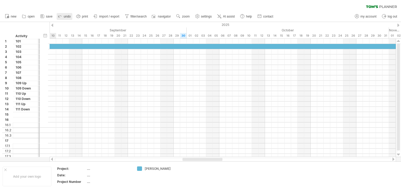
click at [63, 15] on link "undo" at bounding box center [65, 16] width 16 height 7
click at [44, 36] on div "hide start/end/duration show start/end/duration" at bounding box center [45, 35] width 5 height 5
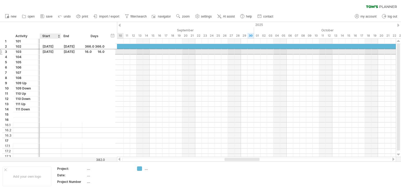
click at [51, 51] on div "[DATE]" at bounding box center [50, 51] width 21 height 5
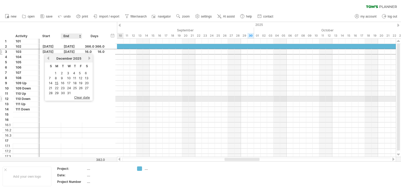
click at [78, 99] on div "clear date" at bounding box center [69, 99] width 48 height 4
click at [79, 96] on span "clear date" at bounding box center [82, 97] width 16 height 4
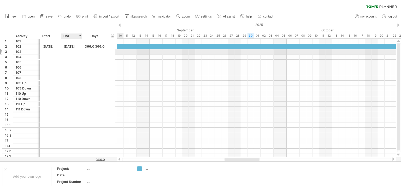
click at [77, 52] on div at bounding box center [71, 51] width 21 height 5
click at [124, 52] on div at bounding box center [256, 51] width 279 height 5
click at [180, 51] on div at bounding box center [256, 51] width 279 height 5
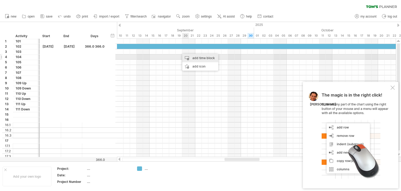
click at [194, 58] on div "add time block" at bounding box center [200, 58] width 36 height 8
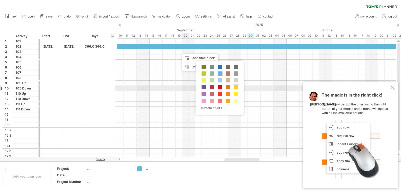
click at [237, 86] on span at bounding box center [236, 87] width 4 height 4
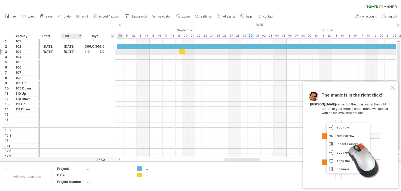
click at [69, 51] on div "[DATE]" at bounding box center [71, 51] width 21 height 5
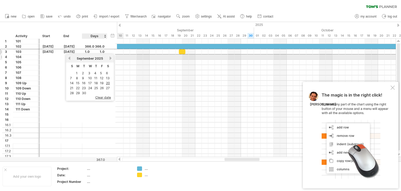
click at [110, 58] on link "next" at bounding box center [111, 58] width 4 height 4
click at [111, 58] on link "next" at bounding box center [111, 58] width 4 height 4
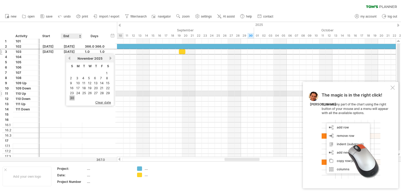
click at [73, 96] on link "30" at bounding box center [72, 97] width 5 height 5
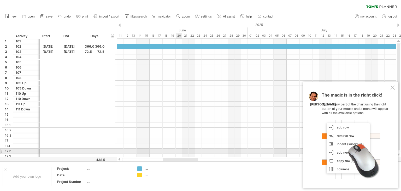
drag, startPoint x: 239, startPoint y: 159, endPoint x: 188, endPoint y: 125, distance: 61.8
click at [179, 149] on div "Trying to reach [DOMAIN_NAME] Connected again... 0% clear filter new 1" at bounding box center [200, 95] width 401 height 191
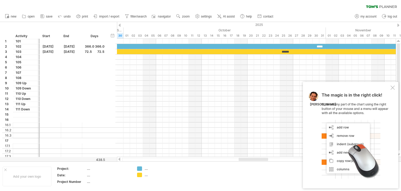
drag, startPoint x: 182, startPoint y: 160, endPoint x: 256, endPoint y: 157, distance: 74.3
click at [256, 157] on div at bounding box center [256, 159] width 279 height 5
click at [394, 87] on div at bounding box center [393, 87] width 4 height 4
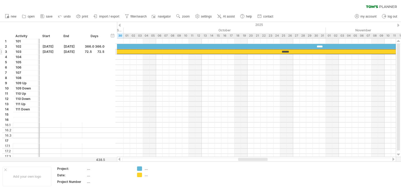
click at [284, 51] on div "******" at bounding box center [285, 51] width 474 height 5
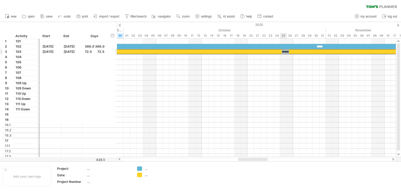
click at [284, 51] on div "******" at bounding box center [285, 51] width 474 height 5
copy div "******"
click at [299, 50] on div "******" at bounding box center [285, 51] width 474 height 5
click at [286, 51] on div "**********" at bounding box center [285, 51] width 474 height 5
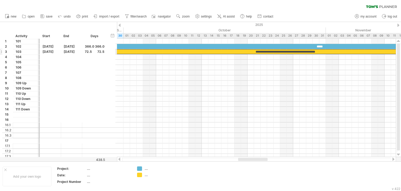
click at [331, 52] on div "**********" at bounding box center [285, 51] width 474 height 5
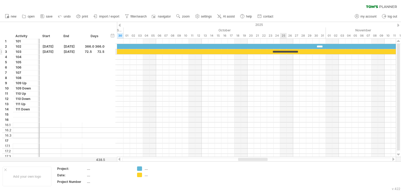
click at [281, 51] on div "**********" at bounding box center [285, 51] width 474 height 5
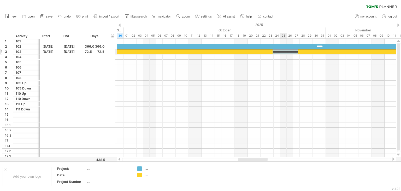
click at [281, 51] on div "**********" at bounding box center [285, 51] width 474 height 5
click at [283, 50] on div "**********" at bounding box center [285, 51] width 474 height 5
click at [308, 50] on div "**********" at bounding box center [285, 51] width 474 height 5
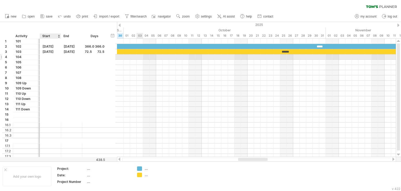
click at [47, 56] on div at bounding box center [50, 56] width 21 height 5
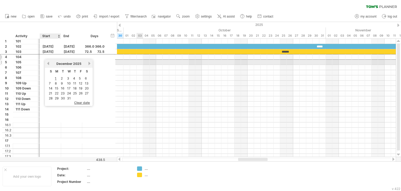
click at [48, 64] on link "previous" at bounding box center [48, 63] width 4 height 4
click at [49, 64] on link "previous" at bounding box center [48, 63] width 4 height 4
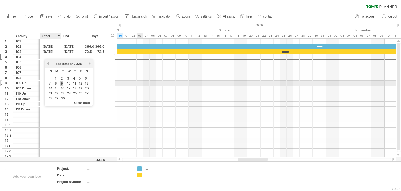
click at [60, 81] on link "9" at bounding box center [61, 83] width 3 height 5
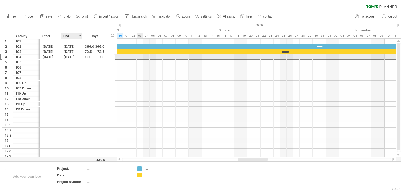
click at [73, 57] on div "[DATE]" at bounding box center [71, 56] width 21 height 5
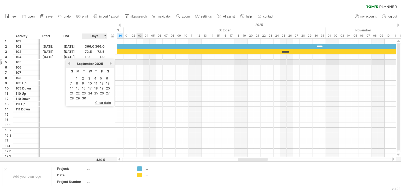
click at [110, 63] on link "next" at bounding box center [111, 63] width 4 height 4
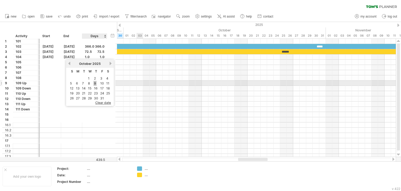
click at [94, 83] on link "9" at bounding box center [95, 83] width 3 height 5
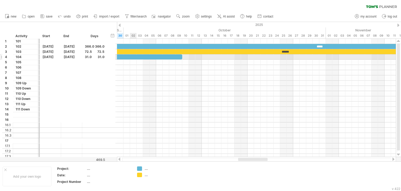
click at [135, 55] on div at bounding box center [81, 56] width 203 height 5
click at [49, 57] on div "[DATE]" at bounding box center [50, 56] width 21 height 5
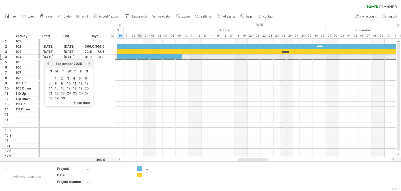
click at [142, 57] on div "*" at bounding box center [81, 56] width 203 height 5
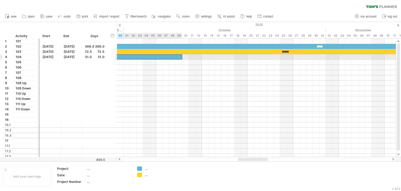
click at [142, 57] on div "*" at bounding box center [81, 56] width 203 height 5
click at [130, 56] on div "*" at bounding box center [81, 56] width 203 height 5
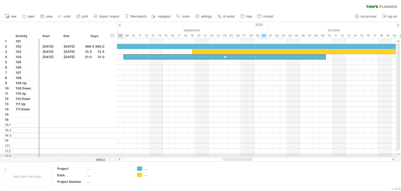
drag, startPoint x: 257, startPoint y: 159, endPoint x: 242, endPoint y: 157, distance: 15.3
click at [242, 157] on div at bounding box center [256, 159] width 279 height 5
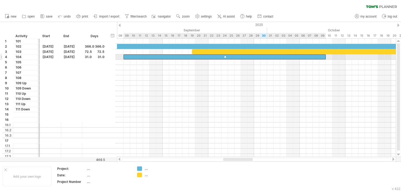
click at [227, 56] on div "*" at bounding box center [225, 56] width 203 height 5
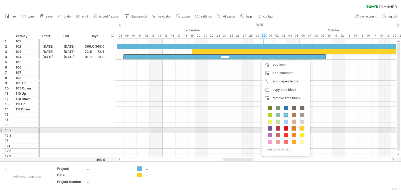
click at [295, 128] on span at bounding box center [294, 128] width 4 height 4
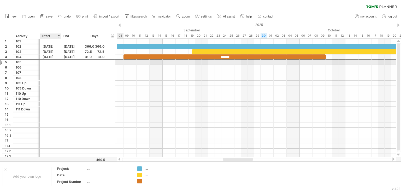
click at [56, 63] on div at bounding box center [50, 62] width 21 height 5
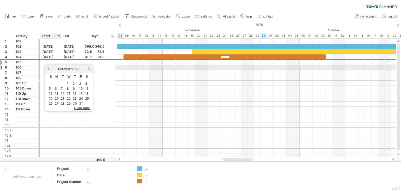
click at [49, 67] on link "previous" at bounding box center [48, 69] width 4 height 4
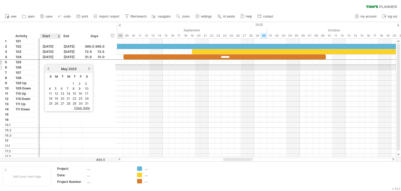
click at [49, 67] on link "previous" at bounding box center [48, 69] width 4 height 4
click at [89, 68] on link "next" at bounding box center [90, 69] width 4 height 4
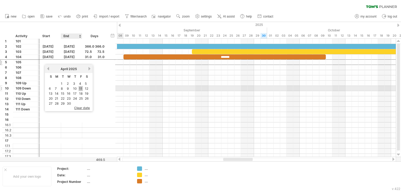
click at [81, 87] on link "11" at bounding box center [81, 88] width 4 height 5
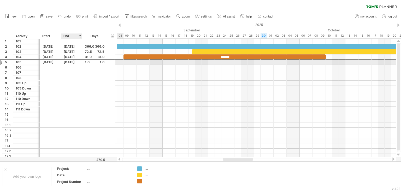
click at [71, 61] on div "[DATE]" at bounding box center [71, 62] width 21 height 5
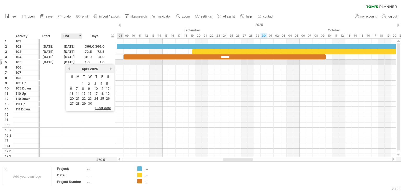
click at [77, 62] on div "[DATE]" at bounding box center [71, 62] width 21 height 5
click at [72, 61] on div "[DATE]" at bounding box center [71, 62] width 21 height 5
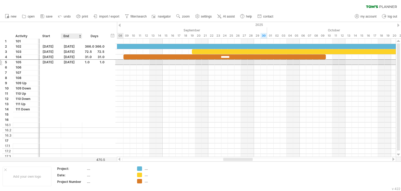
click at [67, 61] on div "[DATE]" at bounding box center [71, 62] width 21 height 5
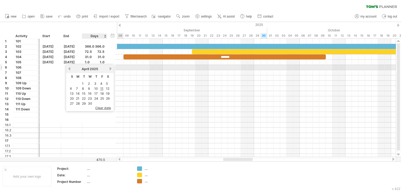
click at [109, 68] on link "next" at bounding box center [111, 69] width 4 height 4
click at [96, 68] on span "2025" at bounding box center [94, 69] width 8 height 4
drag, startPoint x: 91, startPoint y: 68, endPoint x: 97, endPoint y: 68, distance: 6.3
click at [97, 68] on span "2025" at bounding box center [94, 69] width 8 height 4
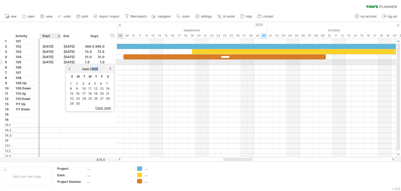
click at [64, 63] on div "[DATE]" at bounding box center [71, 62] width 21 height 5
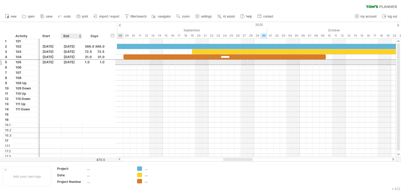
click at [70, 62] on div "[DATE]" at bounding box center [71, 62] width 21 height 5
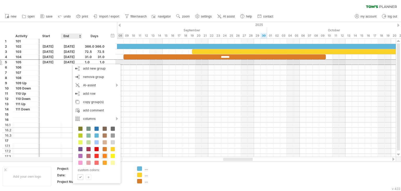
click at [68, 62] on div "[DATE]" at bounding box center [71, 62] width 21 height 5
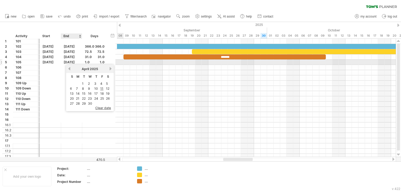
click at [72, 61] on div "[DATE]" at bounding box center [71, 62] width 21 height 5
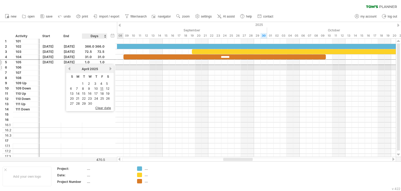
click at [111, 67] on link "next" at bounding box center [111, 69] width 4 height 4
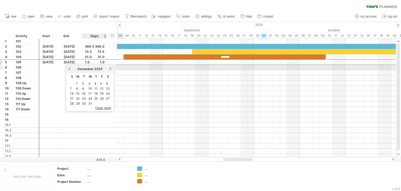
click at [111, 67] on link "next" at bounding box center [111, 69] width 4 height 4
click at [111, 67] on link "next" at bounding box center [110, 69] width 4 height 4
click at [111, 67] on link "next" at bounding box center [111, 69] width 4 height 4
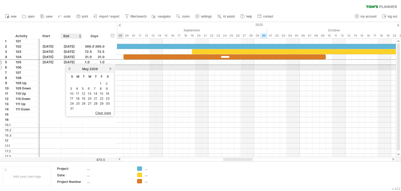
click at [70, 67] on link "previous" at bounding box center [69, 69] width 4 height 4
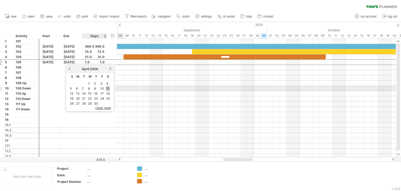
click at [108, 88] on link "11" at bounding box center [108, 88] width 4 height 5
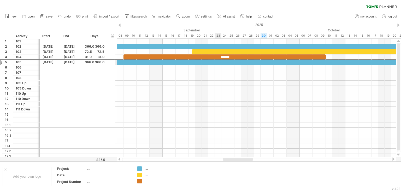
click at [215, 60] on div at bounding box center [333, 62] width 2392 height 5
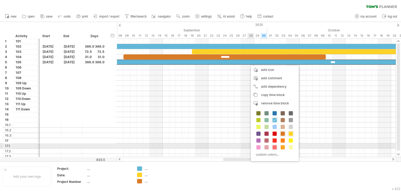
click at [275, 147] on span at bounding box center [275, 147] width 4 height 4
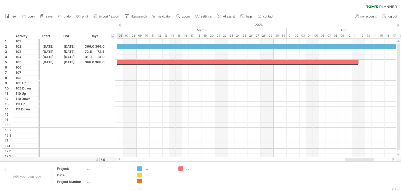
drag, startPoint x: 238, startPoint y: 159, endPoint x: 360, endPoint y: 157, distance: 121.6
click at [360, 157] on div at bounding box center [256, 159] width 279 height 5
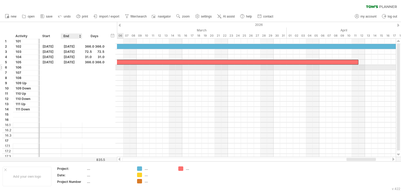
click at [81, 67] on div at bounding box center [71, 67] width 21 height 5
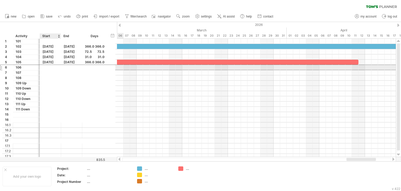
click at [46, 67] on div at bounding box center [50, 67] width 21 height 5
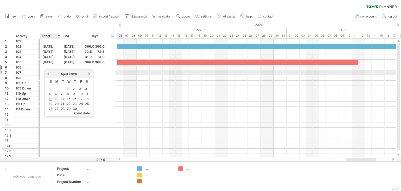
click at [49, 74] on link "previous" at bounding box center [48, 74] width 4 height 4
click at [88, 72] on link "next" at bounding box center [90, 74] width 4 height 4
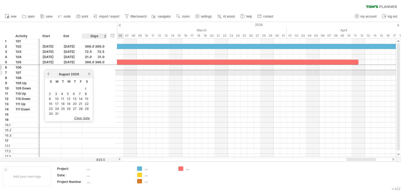
click at [88, 72] on link "next" at bounding box center [90, 74] width 4 height 4
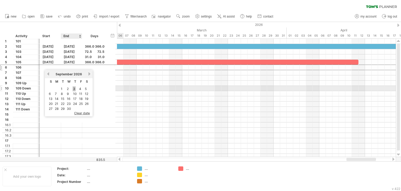
click at [73, 88] on link "3" at bounding box center [74, 88] width 3 height 5
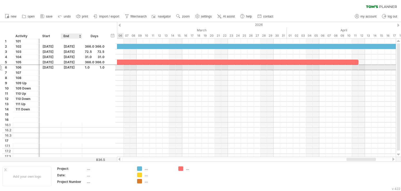
click at [69, 67] on div "[DATE]" at bounding box center [71, 67] width 21 height 5
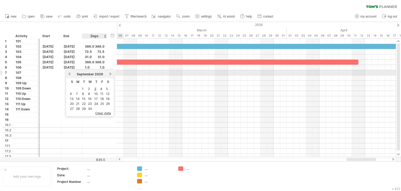
click at [108, 74] on div "[DATE]" at bounding box center [90, 74] width 38 height 4
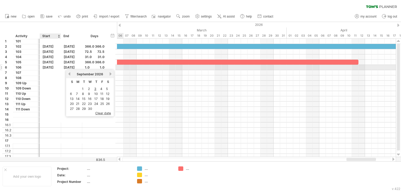
click at [55, 67] on div "[DATE]" at bounding box center [50, 67] width 21 height 5
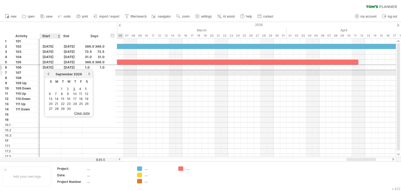
click at [49, 73] on link "previous" at bounding box center [48, 74] width 4 height 4
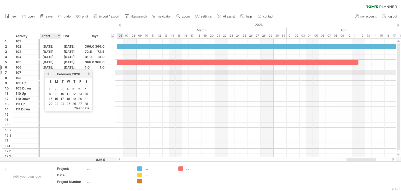
click at [49, 73] on link "previous" at bounding box center [48, 74] width 4 height 4
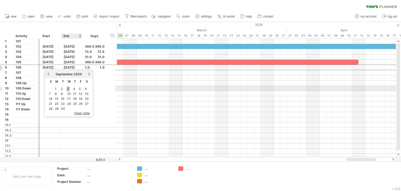
click at [67, 89] on link "3" at bounding box center [68, 88] width 3 height 5
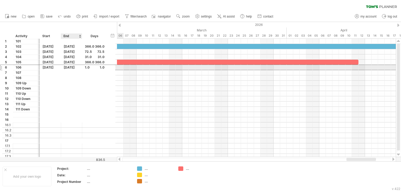
click at [74, 66] on div "[DATE]" at bounding box center [71, 67] width 21 height 5
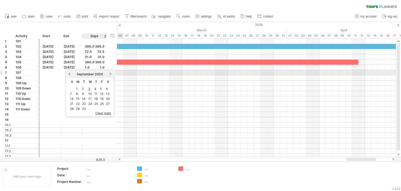
click at [111, 74] on link "next" at bounding box center [111, 74] width 4 height 4
click at [111, 74] on link "next" at bounding box center [110, 74] width 4 height 4
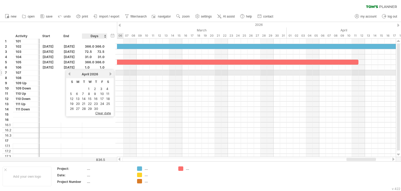
click at [111, 74] on link "next" at bounding box center [111, 74] width 4 height 4
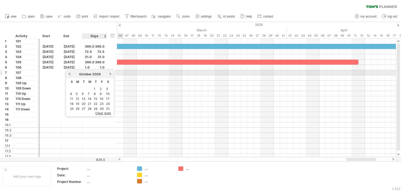
click at [111, 74] on link "next" at bounding box center [111, 74] width 4 height 4
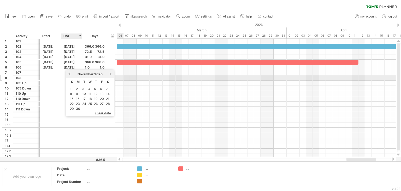
click at [70, 76] on link "previous" at bounding box center [69, 74] width 4 height 4
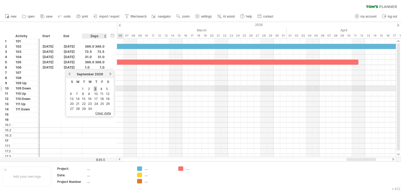
click at [94, 88] on link "3" at bounding box center [95, 88] width 3 height 5
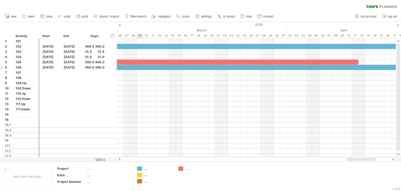
click at [142, 68] on div at bounding box center [111, 67] width 2392 height 5
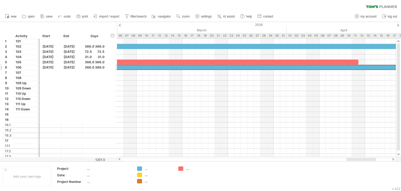
click at [142, 68] on div at bounding box center [111, 67] width 2392 height 5
click at [141, 67] on div at bounding box center [111, 67] width 2392 height 5
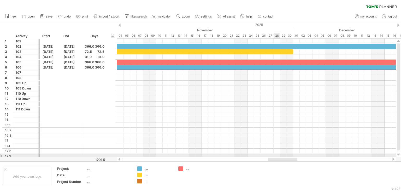
drag, startPoint x: 355, startPoint y: 158, endPoint x: 278, endPoint y: 152, distance: 76.8
click at [279, 155] on div "Trying to reach [DOMAIN_NAME] Connected again... 0% clear filter new 1" at bounding box center [200, 95] width 401 height 191
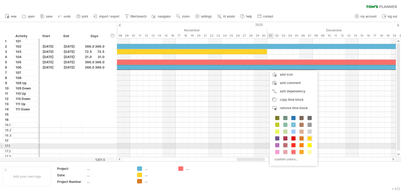
click at [286, 145] on span at bounding box center [286, 145] width 4 height 4
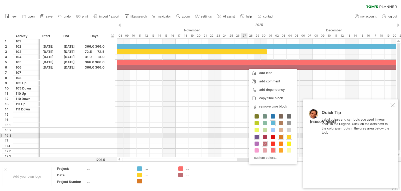
click at [257, 137] on span at bounding box center [257, 137] width 4 height 4
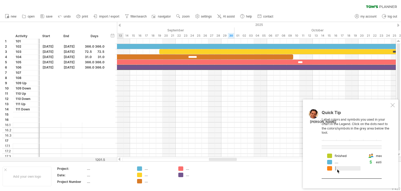
drag, startPoint x: 252, startPoint y: 159, endPoint x: 224, endPoint y: 158, distance: 28.0
click at [224, 158] on div at bounding box center [223, 159] width 28 height 3
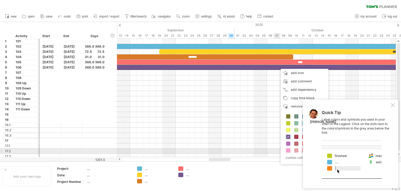
click at [289, 150] on span at bounding box center [288, 150] width 4 height 4
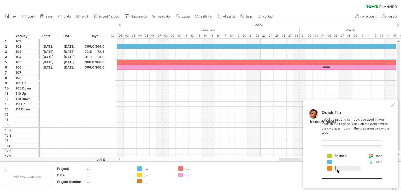
drag, startPoint x: 219, startPoint y: 159, endPoint x: 292, endPoint y: 166, distance: 73.3
click at [290, 166] on div "Trying to reach [DOMAIN_NAME] Connected again... 0% clear filter new 1" at bounding box center [200, 95] width 401 height 191
click at [320, 66] on div "******" at bounding box center [320, 67] width 2392 height 5
drag, startPoint x: 320, startPoint y: 66, endPoint x: 281, endPoint y: 66, distance: 39.5
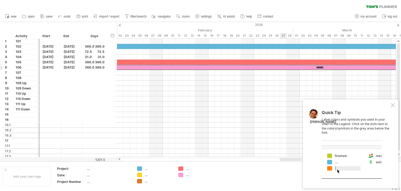
click at [281, 66] on div "******" at bounding box center [320, 67] width 2392 height 5
click at [325, 66] on div "******" at bounding box center [320, 67] width 2392 height 5
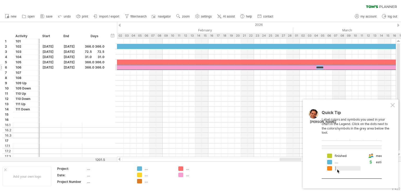
click at [325, 66] on div "******" at bounding box center [320, 67] width 2392 height 5
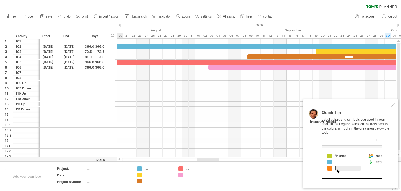
drag, startPoint x: 290, startPoint y: 159, endPoint x: 207, endPoint y: 158, distance: 82.6
click at [207, 158] on div at bounding box center [208, 159] width 22 height 3
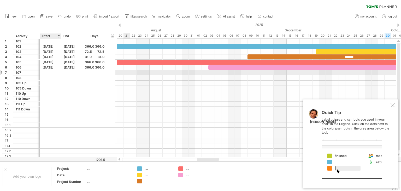
click at [53, 74] on div at bounding box center [50, 72] width 21 height 5
click at [83, 72] on div at bounding box center [94, 72] width 25 height 5
click at [47, 74] on div at bounding box center [50, 72] width 21 height 5
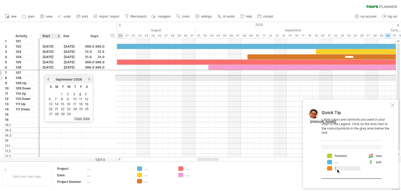
click at [48, 80] on link "previous" at bounding box center [48, 79] width 4 height 4
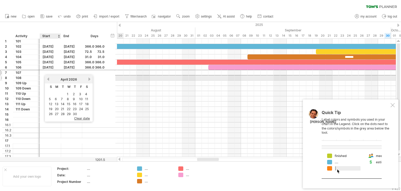
click at [48, 80] on link "previous" at bounding box center [48, 79] width 4 height 4
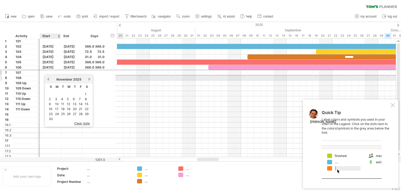
click at [48, 80] on link "previous" at bounding box center [48, 79] width 4 height 4
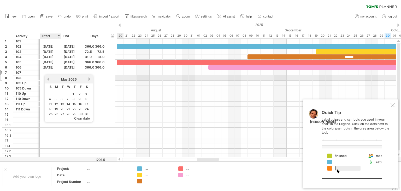
click at [48, 80] on link "previous" at bounding box center [48, 79] width 4 height 4
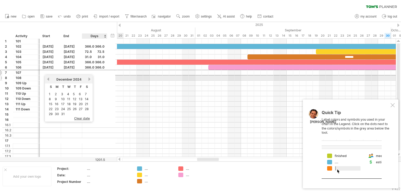
click at [88, 79] on link "next" at bounding box center [90, 79] width 4 height 4
click at [88, 79] on link "next" at bounding box center [89, 79] width 4 height 4
click at [88, 79] on link "next" at bounding box center [90, 79] width 4 height 4
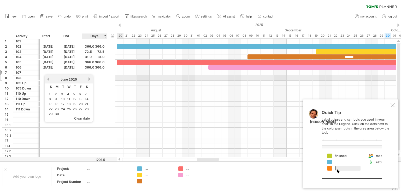
click at [88, 79] on link "next" at bounding box center [90, 79] width 4 height 4
click at [49, 78] on link "previous" at bounding box center [48, 79] width 4 height 4
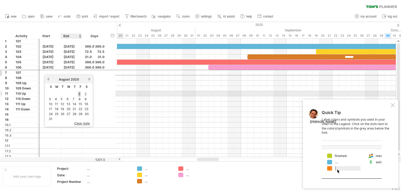
click at [78, 93] on link "1" at bounding box center [79, 93] width 3 height 5
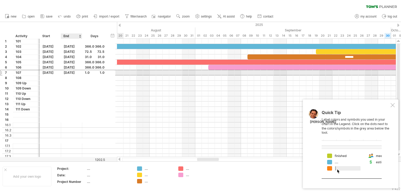
click at [75, 73] on div "[DATE]" at bounding box center [71, 72] width 21 height 5
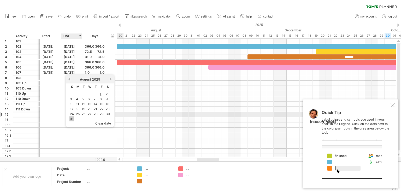
click at [72, 116] on link "31" at bounding box center [72, 118] width 5 height 5
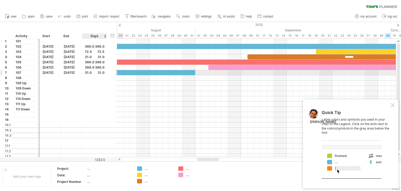
click at [107, 72] on div "7 *** [PHONE_NUMBER][DATE] [DATE] 31.0 31.0" at bounding box center [58, 72] width 113 height 5
click at [174, 73] on div at bounding box center [94, 72] width 203 height 5
click at [215, 73] on div at bounding box center [256, 72] width 279 height 5
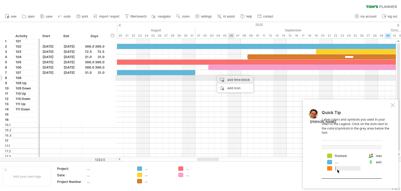
click at [241, 79] on div "add time block" at bounding box center [235, 80] width 36 height 8
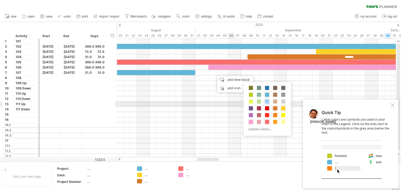
click at [268, 103] on span at bounding box center [267, 101] width 4 height 4
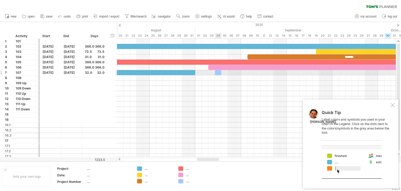
click at [218, 73] on div at bounding box center [218, 72] width 7 height 5
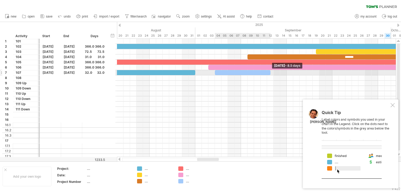
drag, startPoint x: 222, startPoint y: 72, endPoint x: 270, endPoint y: 73, distance: 48.4
click at [270, 73] on span at bounding box center [271, 72] width 2 height 5
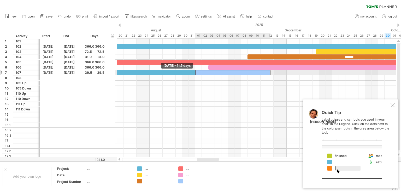
drag, startPoint x: 215, startPoint y: 72, endPoint x: 196, endPoint y: 71, distance: 19.1
click at [196, 71] on span at bounding box center [195, 72] width 2 height 5
click at [167, 70] on div at bounding box center [94, 72] width 203 height 5
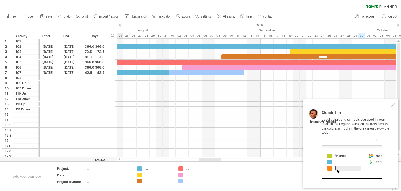
click at [210, 160] on div at bounding box center [210, 159] width 22 height 3
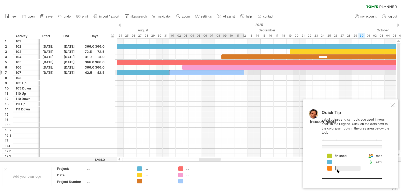
click at [236, 73] on div at bounding box center [206, 72] width 75 height 5
click at [133, 73] on div "****" at bounding box center [68, 72] width 203 height 5
click at [182, 72] on div at bounding box center [206, 72] width 75 height 5
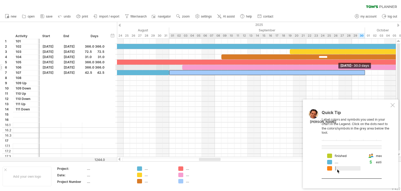
drag, startPoint x: 244, startPoint y: 71, endPoint x: 365, endPoint y: 68, distance: 120.8
click at [365, 68] on div "***** ****** ******* **** ****** **** [DATE] - 30.0 days [DATE]" at bounding box center [256, 98] width 279 height 118
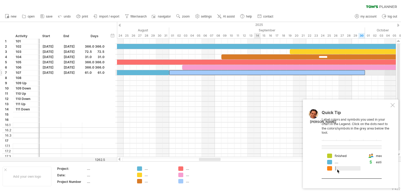
click at [258, 71] on div at bounding box center [267, 72] width 196 height 5
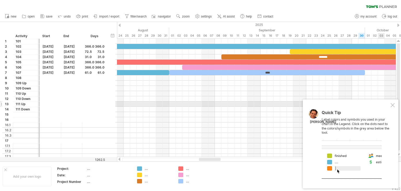
click at [393, 106] on div at bounding box center [393, 105] width 4 height 4
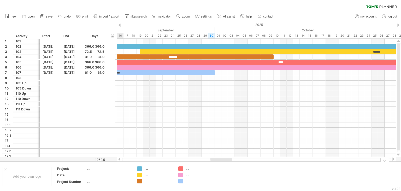
drag, startPoint x: 216, startPoint y: 160, endPoint x: 227, endPoint y: 161, distance: 11.6
click at [227, 161] on div "Trying to reach [DOMAIN_NAME] Connected again... 0% clear filter new 1" at bounding box center [200, 95] width 401 height 191
click at [257, 72] on div at bounding box center [256, 72] width 279 height 5
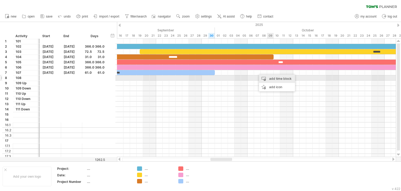
click at [279, 80] on div "add time block" at bounding box center [277, 78] width 36 height 8
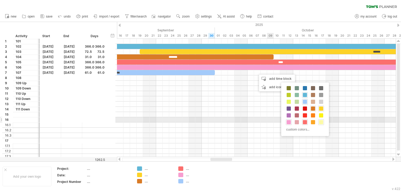
click at [320, 121] on span at bounding box center [321, 122] width 4 height 4
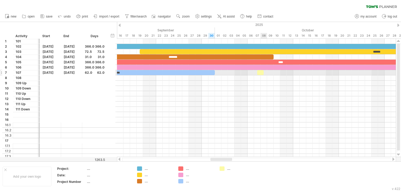
click at [261, 73] on div at bounding box center [260, 72] width 7 height 5
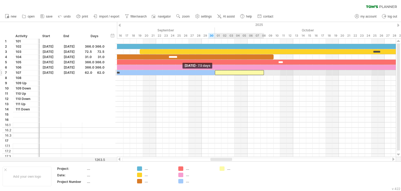
drag, startPoint x: 258, startPoint y: 72, endPoint x: 217, endPoint y: 72, distance: 41.6
click at [217, 72] on div at bounding box center [239, 72] width 49 height 5
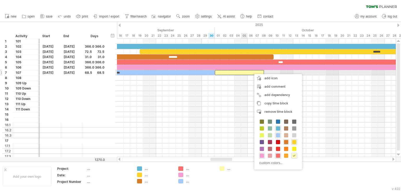
click at [245, 73] on div at bounding box center [239, 72] width 49 height 5
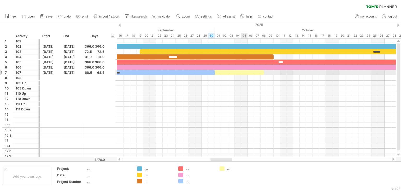
click at [245, 73] on div at bounding box center [239, 72] width 49 height 5
click at [258, 72] on div at bounding box center [239, 72] width 49 height 5
click at [233, 73] on div at bounding box center [239, 72] width 49 height 5
click at [257, 73] on div at bounding box center [239, 72] width 49 height 5
drag, startPoint x: 263, startPoint y: 72, endPoint x: 254, endPoint y: 74, distance: 9.5
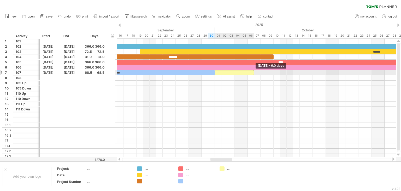
click at [254, 74] on span at bounding box center [254, 72] width 2 height 5
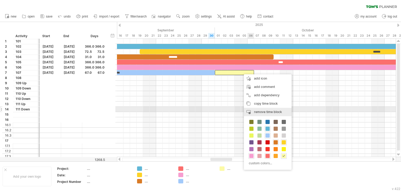
click at [269, 111] on span "remove time block" at bounding box center [268, 112] width 28 height 4
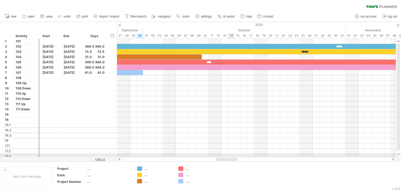
drag, startPoint x: 224, startPoint y: 159, endPoint x: 229, endPoint y: 156, distance: 6.3
click at [229, 156] on div "Trying to reach [DOMAIN_NAME] Connected again... 0% clear filter new 1" at bounding box center [200, 95] width 401 height 191
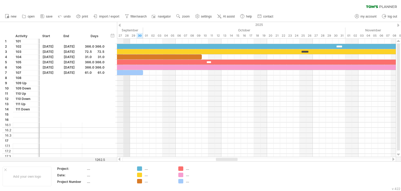
click at [125, 30] on div "September" at bounding box center [45, 29] width 196 height 5
click at [114, 35] on div "hide start/end/duration show start/end/duration" at bounding box center [112, 35] width 5 height 5
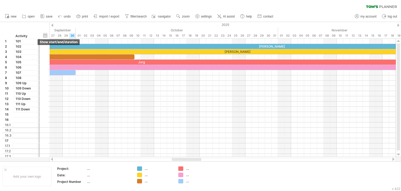
click at [43, 35] on div "hide start/end/duration show start/end/duration" at bounding box center [45, 35] width 5 height 5
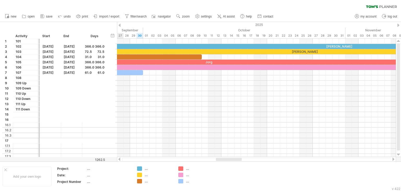
click at [120, 24] on div at bounding box center [120, 25] width 2 height 3
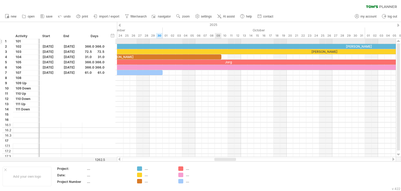
drag, startPoint x: 269, startPoint y: 34, endPoint x: 221, endPoint y: 41, distance: 48.1
click at [221, 41] on div "Trying to reach [DOMAIN_NAME] Connected again... 0% clear filter new 1" at bounding box center [200, 95] width 401 height 191
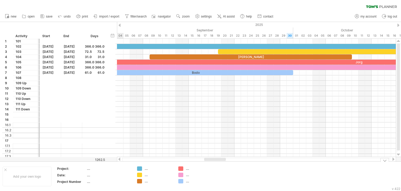
drag, startPoint x: 226, startPoint y: 160, endPoint x: 216, endPoint y: 162, distance: 10.3
click at [216, 162] on div "Trying to reach [DOMAIN_NAME] Connected again... 0% clear filter new 1" at bounding box center [200, 95] width 401 height 191
click at [48, 18] on span "save" at bounding box center [49, 17] width 7 height 4
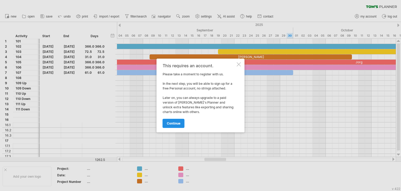
click at [181, 122] on link "continue" at bounding box center [174, 123] width 22 height 9
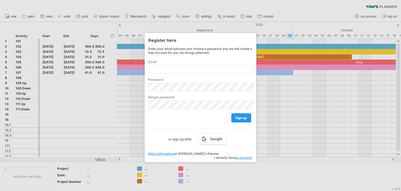
click at [296, 14] on div at bounding box center [200, 95] width 401 height 191
click at [183, 139] on label "or Sign Up With:" at bounding box center [181, 137] width 24 height 9
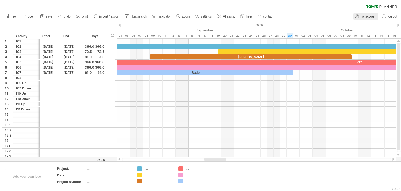
click at [361, 16] on span "my account" at bounding box center [369, 17] width 16 height 4
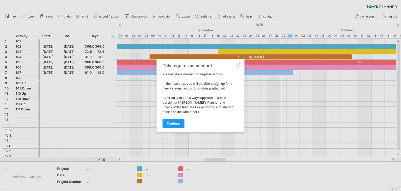
click at [240, 65] on div at bounding box center [239, 64] width 4 height 4
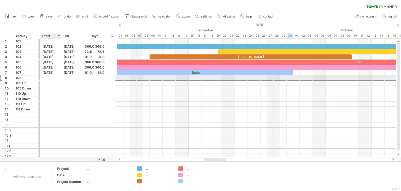
click at [47, 78] on div at bounding box center [50, 77] width 21 height 5
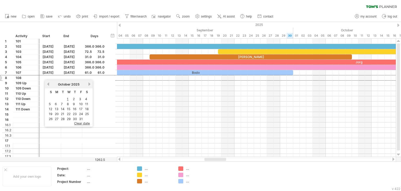
click at [164, 5] on div "clear filter reapply filter" at bounding box center [200, 5] width 401 height 11
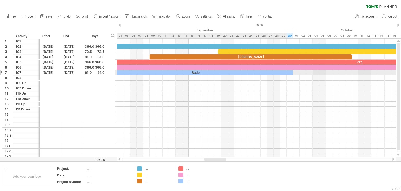
click at [232, 71] on div "Bodo" at bounding box center [195, 72] width 196 height 5
click at [296, 72] on div at bounding box center [256, 72] width 279 height 5
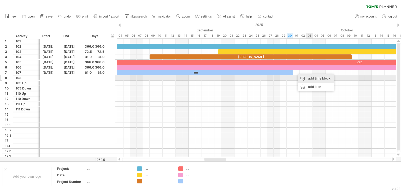
click at [319, 77] on div "add time block" at bounding box center [316, 78] width 36 height 8
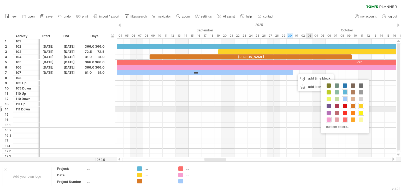
click at [362, 112] on span at bounding box center [361, 113] width 4 height 4
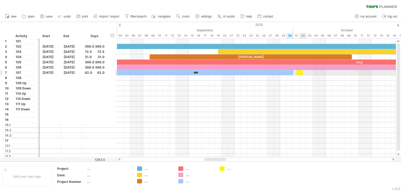
click at [301, 72] on div at bounding box center [300, 72] width 7 height 5
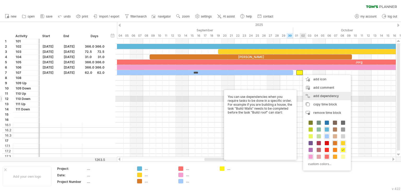
click at [327, 97] on div "add dependency You can use dependencies when you require tasks to be done in a …" at bounding box center [327, 96] width 48 height 8
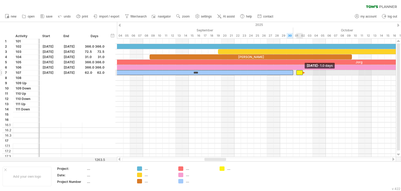
click at [303, 73] on span at bounding box center [303, 72] width 2 height 5
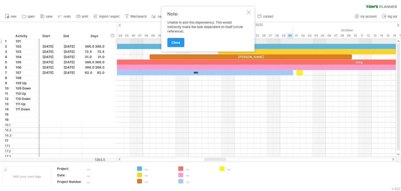
click at [172, 39] on link "close" at bounding box center [176, 42] width 17 height 9
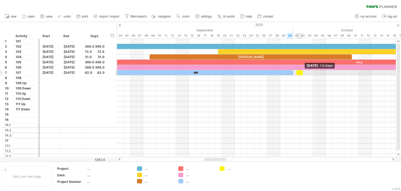
click at [302, 71] on span at bounding box center [303, 72] width 2 height 5
click at [300, 72] on div at bounding box center [300, 72] width 7 height 5
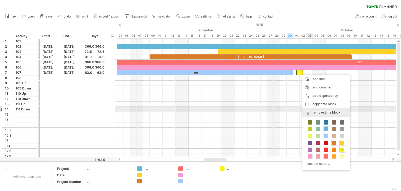
click at [321, 110] on div "remove time block remove selected items" at bounding box center [327, 112] width 48 height 8
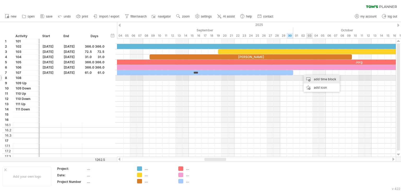
click at [321, 80] on div "add time block" at bounding box center [322, 79] width 36 height 8
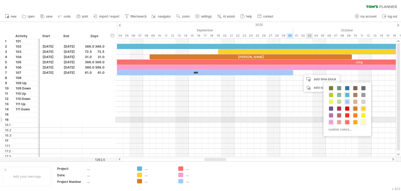
click at [363, 120] on span at bounding box center [364, 122] width 4 height 4
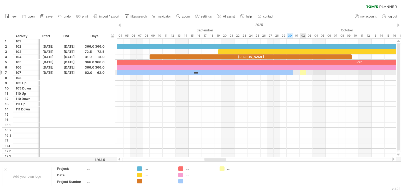
click at [303, 73] on div at bounding box center [303, 72] width 7 height 5
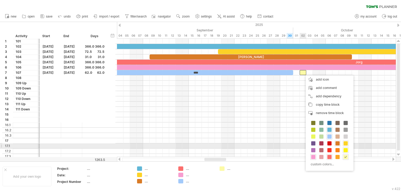
click at [347, 148] on span at bounding box center [346, 150] width 4 height 4
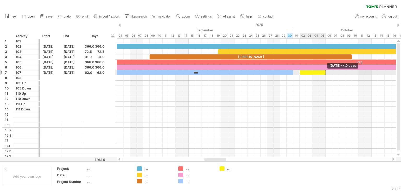
drag, startPoint x: 306, startPoint y: 72, endPoint x: 325, endPoint y: 72, distance: 18.6
click at [325, 72] on div at bounding box center [313, 72] width 26 height 5
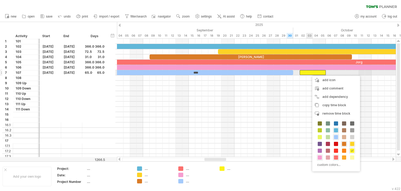
click at [310, 73] on div at bounding box center [313, 72] width 26 height 5
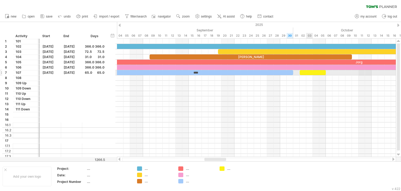
click at [310, 73] on div at bounding box center [313, 72] width 26 height 5
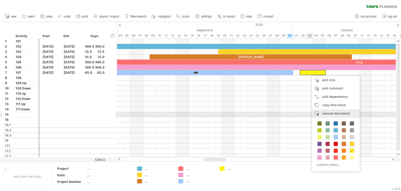
click at [347, 114] on span "remove time block" at bounding box center [337, 113] width 28 height 4
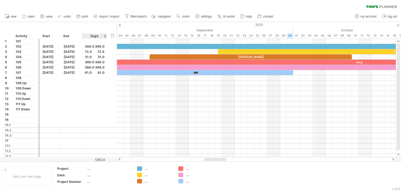
click at [56, 5] on div "clear filter reapply filter" at bounding box center [200, 5] width 401 height 11
drag, startPoint x: 71, startPoint y: 35, endPoint x: 52, endPoint y: 35, distance: 18.6
click at [52, 35] on div "******** Activity Start End Days" at bounding box center [54, 35] width 105 height 5
click at [50, 36] on div "Start" at bounding box center [50, 35] width 16 height 5
drag, startPoint x: 51, startPoint y: 50, endPoint x: 65, endPoint y: 50, distance: 14.6
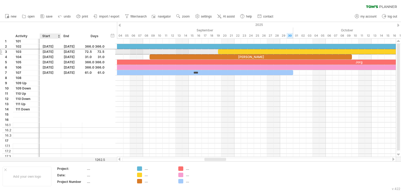
click at [65, 50] on div "3 *** [PHONE_NUMBER][DATE] [DATE] 72.5 72.5" at bounding box center [58, 51] width 113 height 5
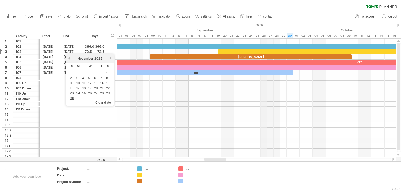
click at [261, 24] on div "2025" at bounding box center [94, 24] width 1222 height 5
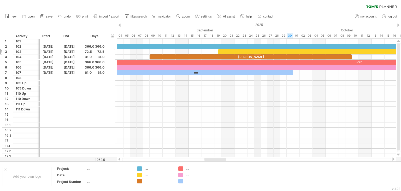
click at [261, 25] on div "2025" at bounding box center [94, 24] width 1222 height 5
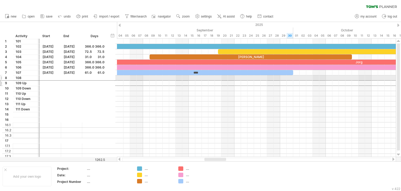
click at [49, 81] on div at bounding box center [50, 83] width 21 height 5
